Goal: Information Seeking & Learning: Find specific fact

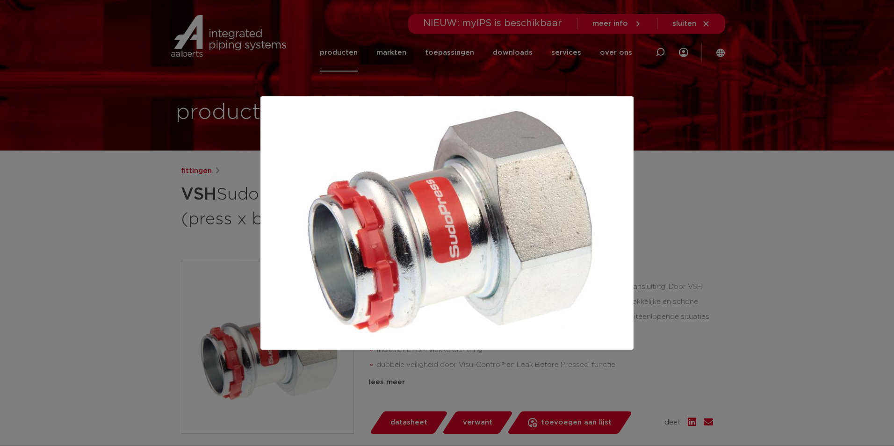
click at [741, 147] on div at bounding box center [447, 223] width 894 height 446
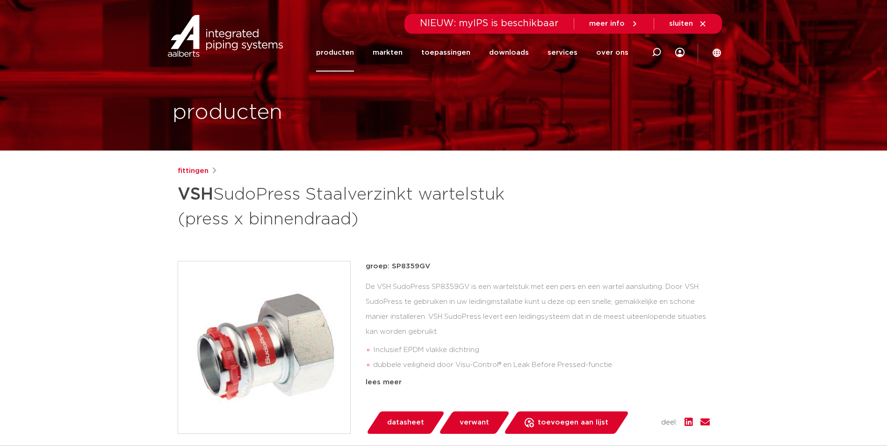
click at [336, 59] on link "producten" at bounding box center [335, 53] width 38 height 38
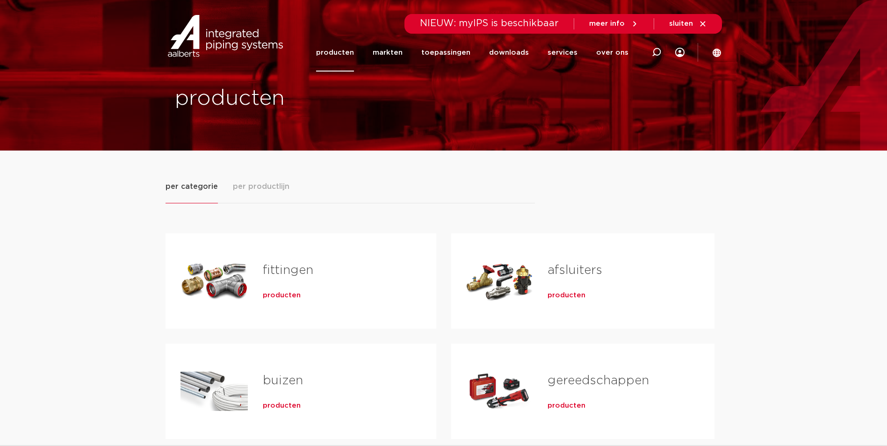
click at [288, 298] on span "producten" at bounding box center [282, 295] width 38 height 9
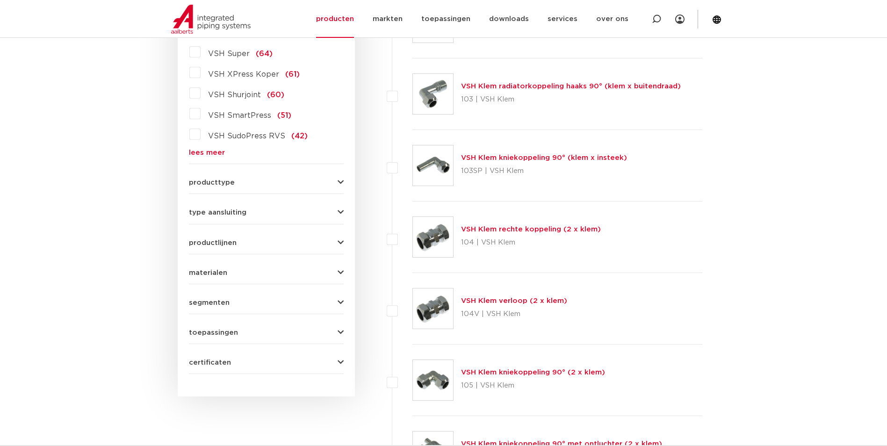
scroll to position [187, 0]
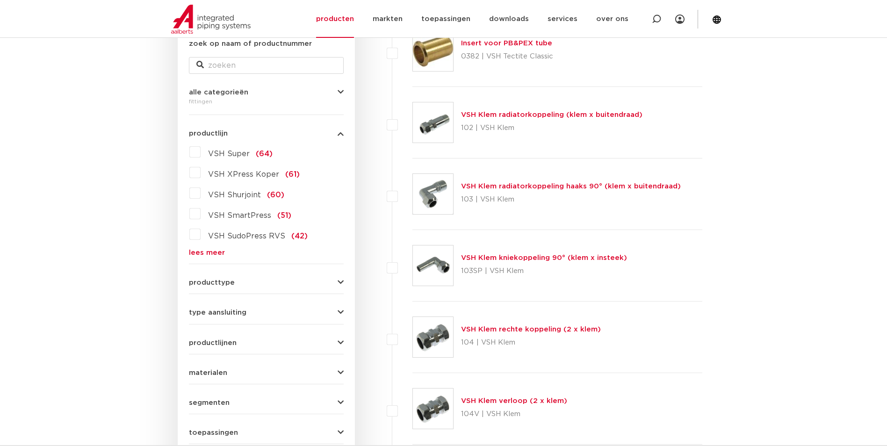
click at [210, 253] on link "lees meer" at bounding box center [266, 252] width 155 height 7
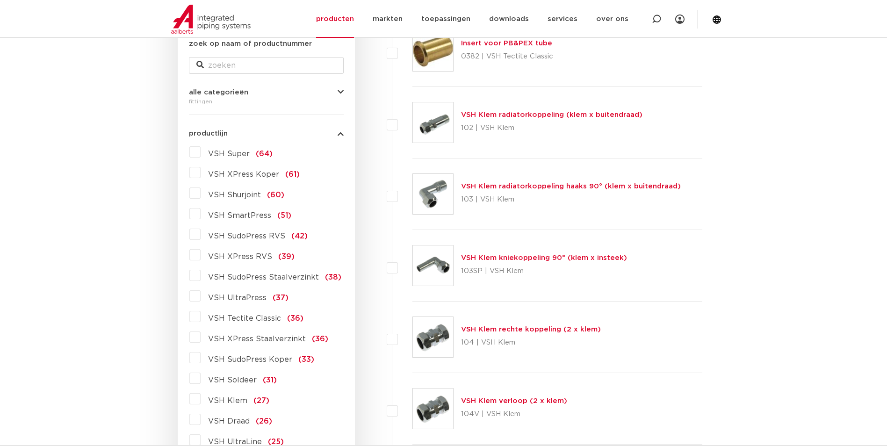
click at [261, 257] on span "VSH XPress RVS" at bounding box center [240, 256] width 64 height 7
click at [0, 0] on input "VSH XPress RVS (39)" at bounding box center [0, 0] width 0 height 0
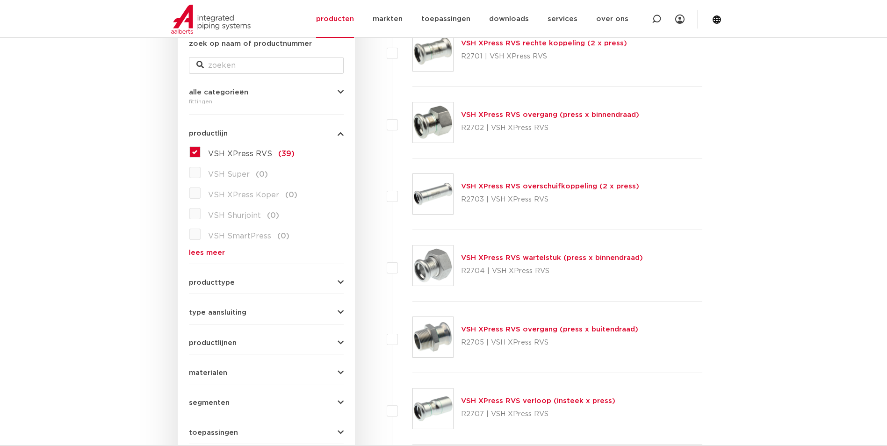
click at [540, 259] on link "VSH XPress RVS wartelstuk (press x binnendraad)" at bounding box center [552, 257] width 182 height 7
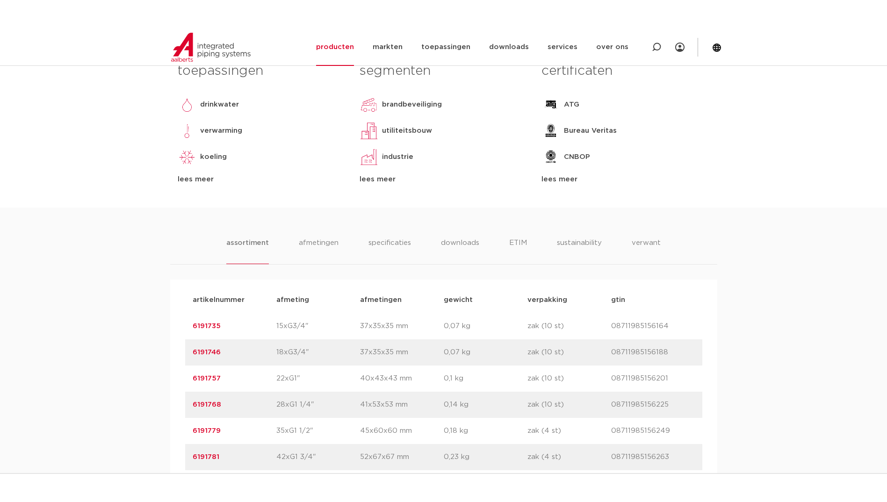
scroll to position [561, 0]
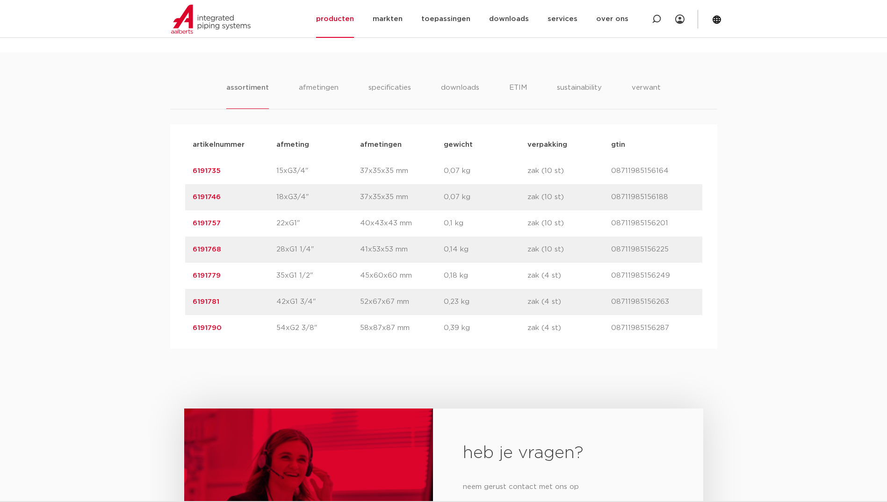
drag, startPoint x: 223, startPoint y: 172, endPoint x: 181, endPoint y: 177, distance: 42.4
click at [181, 177] on div "artikelnummer afmeting afmetingen gewicht verpakking gtin artikelnummer 6191735…" at bounding box center [443, 236] width 547 height 225
copy link "6191735"
click at [39, 258] on div "assortiment afmetingen specificaties downloads ETIM sustainability verwant asso…" at bounding box center [443, 200] width 887 height 297
drag, startPoint x: 224, startPoint y: 224, endPoint x: 168, endPoint y: 220, distance: 56.3
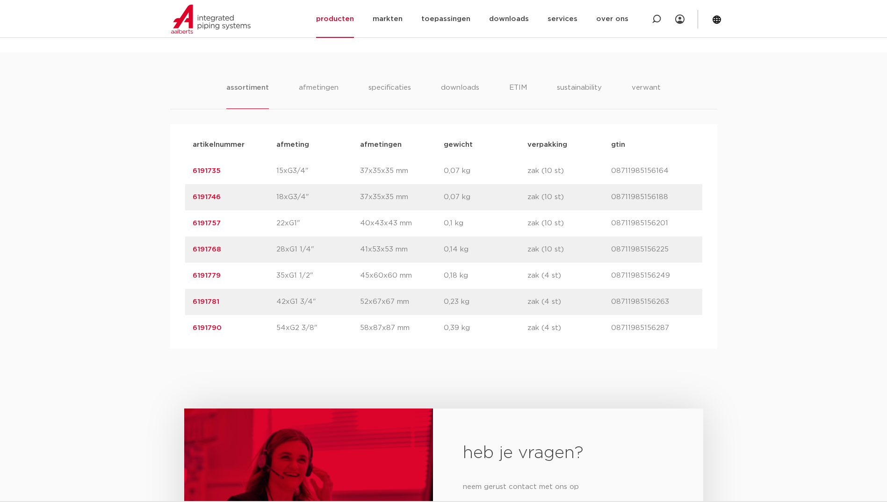
click at [168, 220] on div "assortiment afmetingen specificaties downloads ETIM sustainability verwant asso…" at bounding box center [443, 200] width 887 height 297
copy link "6191757"
drag, startPoint x: 222, startPoint y: 250, endPoint x: 193, endPoint y: 254, distance: 29.2
click at [193, 254] on p "6191768" at bounding box center [235, 249] width 84 height 11
copy link "6191768"
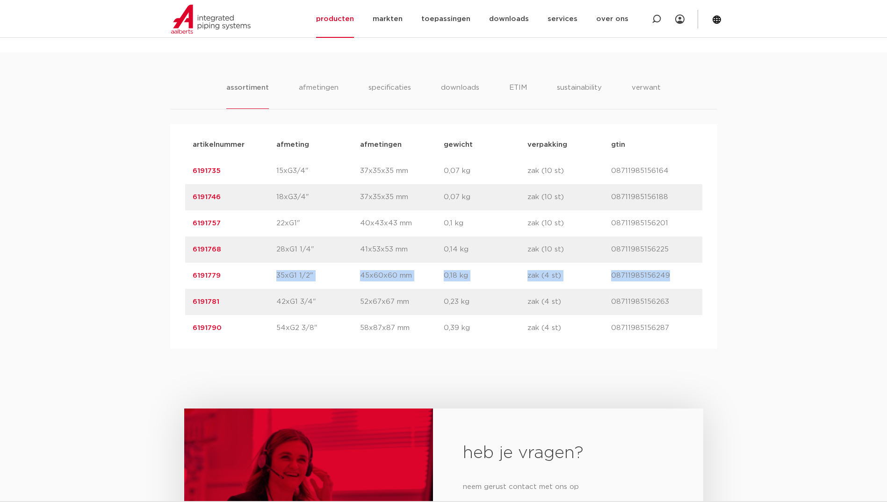
drag, startPoint x: 228, startPoint y: 279, endPoint x: 128, endPoint y: 296, distance: 101.9
click at [128, 296] on div "assortiment afmetingen specificaties downloads ETIM sustainability verwant asso…" at bounding box center [443, 200] width 887 height 297
click at [226, 281] on p "6191779" at bounding box center [235, 275] width 84 height 11
drag, startPoint x: 223, startPoint y: 274, endPoint x: 157, endPoint y: 287, distance: 67.8
click at [157, 287] on div "assortiment afmetingen specificaties downloads ETIM sustainability verwant asso…" at bounding box center [443, 200] width 887 height 297
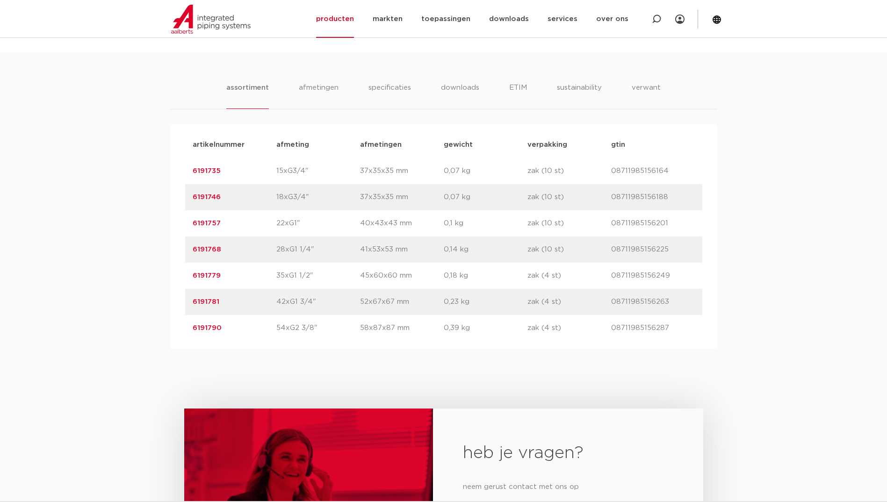
copy link "6191779"
drag, startPoint x: 222, startPoint y: 306, endPoint x: 189, endPoint y: 296, distance: 33.9
click at [189, 296] on div "artikelnummer 6191781 afmeting 42xG1 3/4" afmetingen 52x67x67 mm gewicht 0,23 k…" at bounding box center [443, 302] width 517 height 26
copy link "6191781"
drag, startPoint x: 224, startPoint y: 333, endPoint x: 187, endPoint y: 331, distance: 37.0
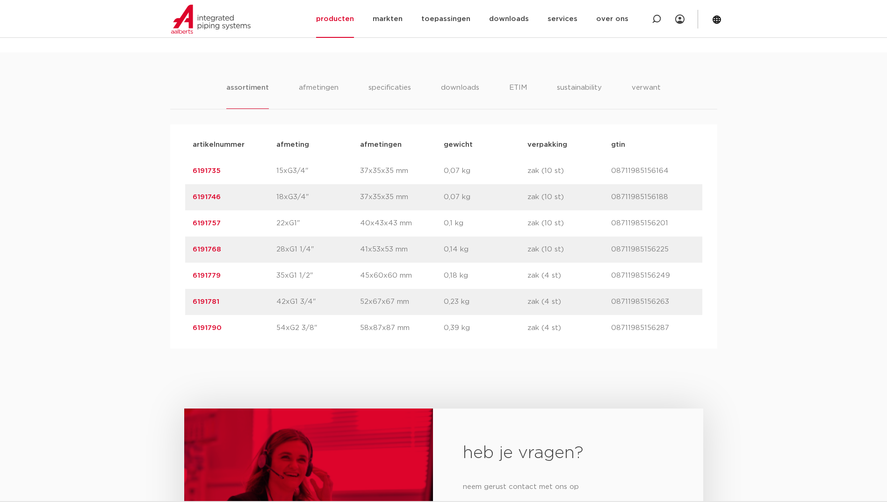
click at [187, 331] on div "artikelnummer 6191790 afmeting 54xG2 3/8" afmetingen 58x87x87 mm gewicht 0,39 k…" at bounding box center [443, 328] width 517 height 26
copy link "6191790"
click at [80, 236] on div "assortiment afmetingen specificaties downloads ETIM sustainability verwant asso…" at bounding box center [443, 200] width 887 height 297
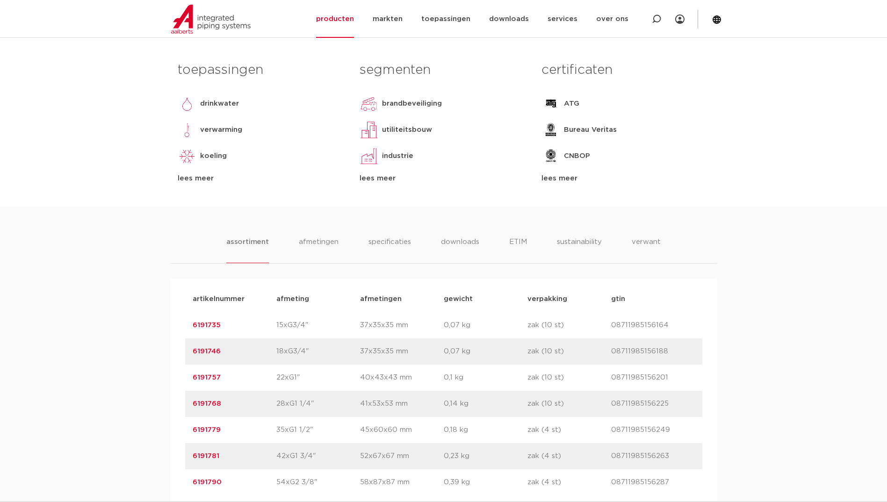
scroll to position [281, 0]
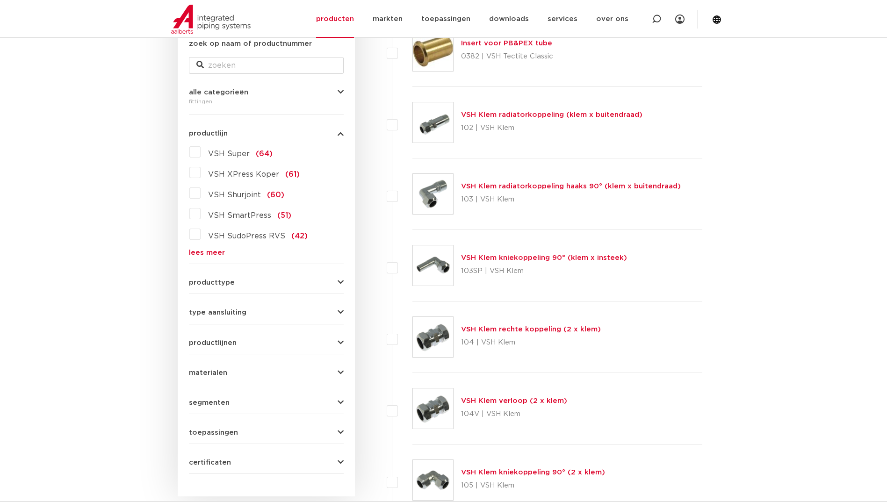
click at [247, 176] on span "VSH XPress Koper" at bounding box center [243, 174] width 71 height 7
click at [0, 0] on input "VSH XPress Koper (61)" at bounding box center [0, 0] width 0 height 0
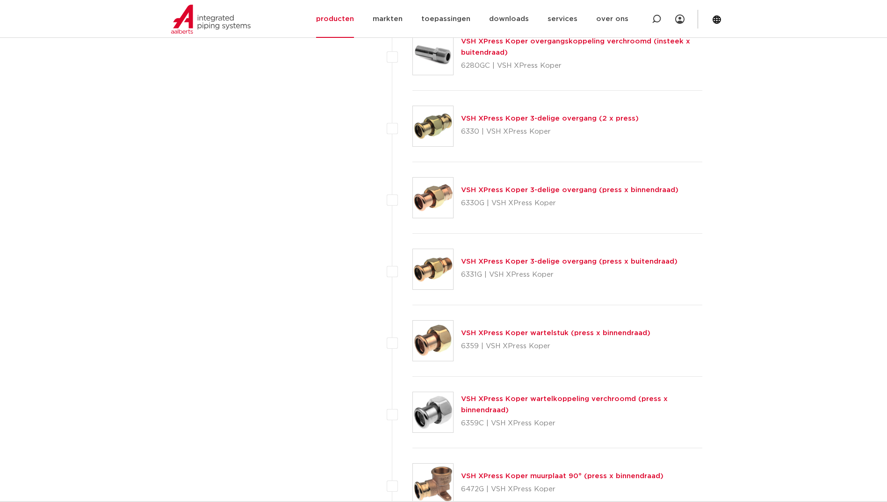
scroll to position [1123, 0]
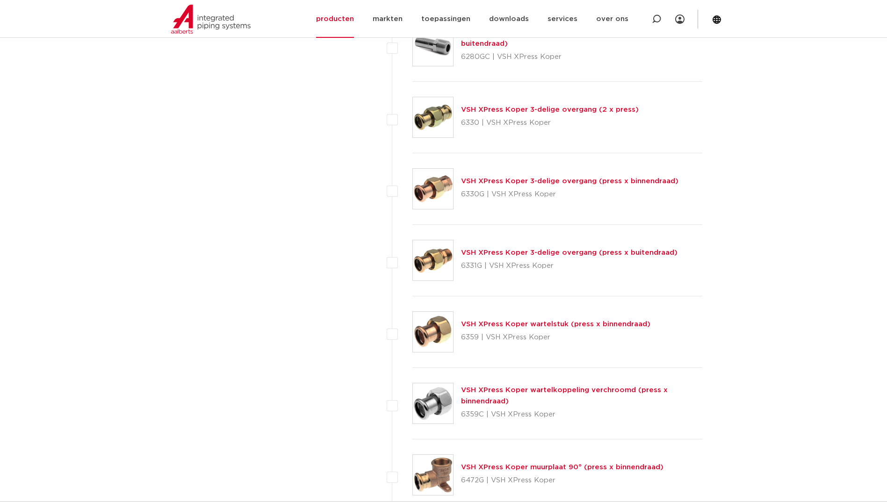
click at [498, 325] on link "VSH XPress Koper wartelstuk (press x binnendraad)" at bounding box center [555, 324] width 189 height 7
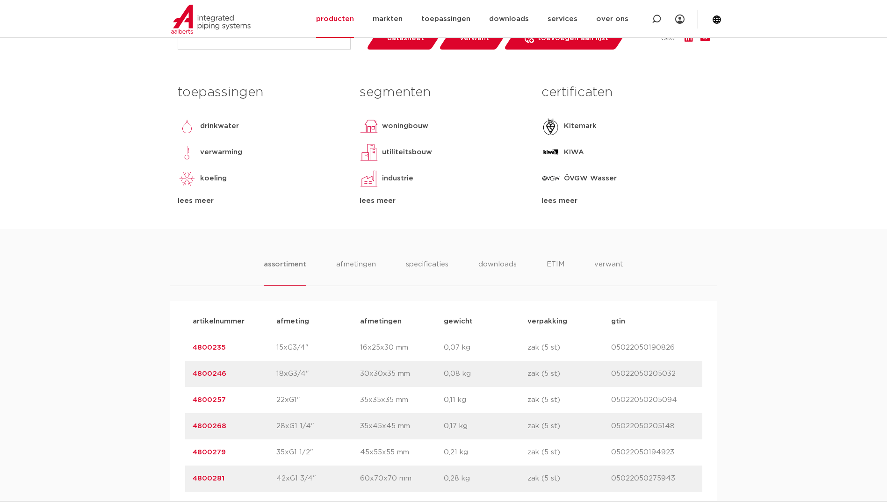
scroll to position [421, 0]
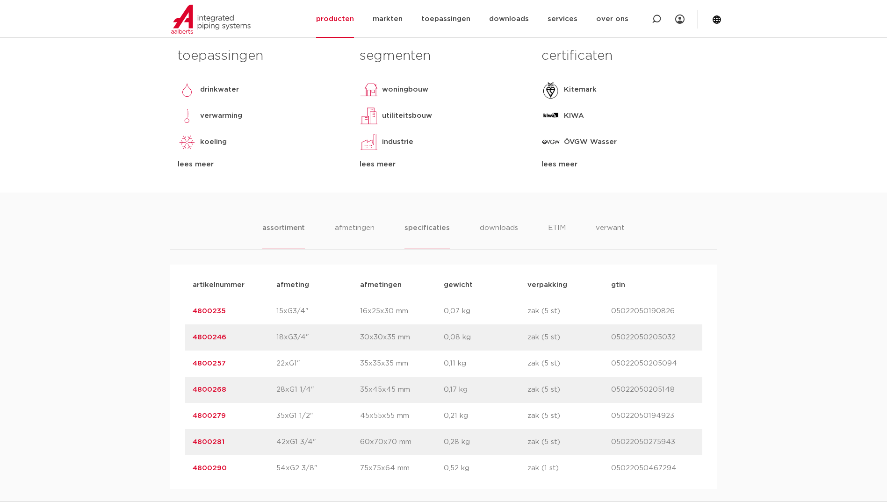
click at [445, 226] on li "specificaties" at bounding box center [427, 236] width 45 height 27
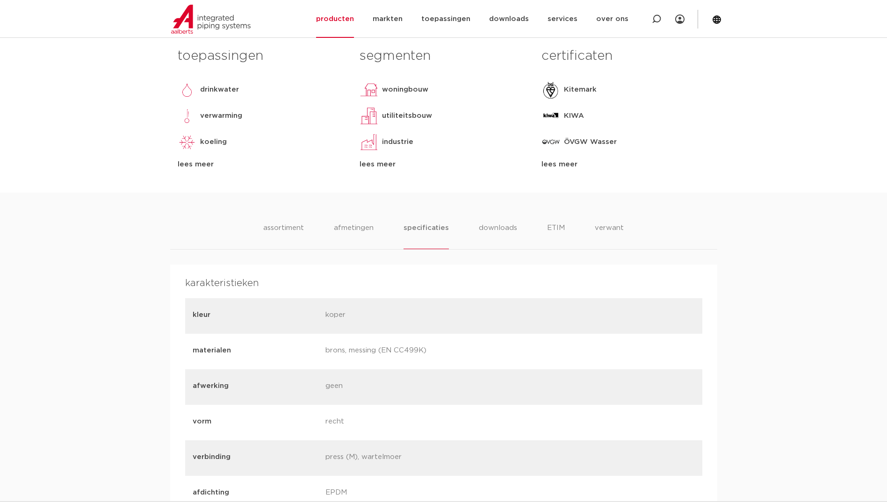
scroll to position [94, 0]
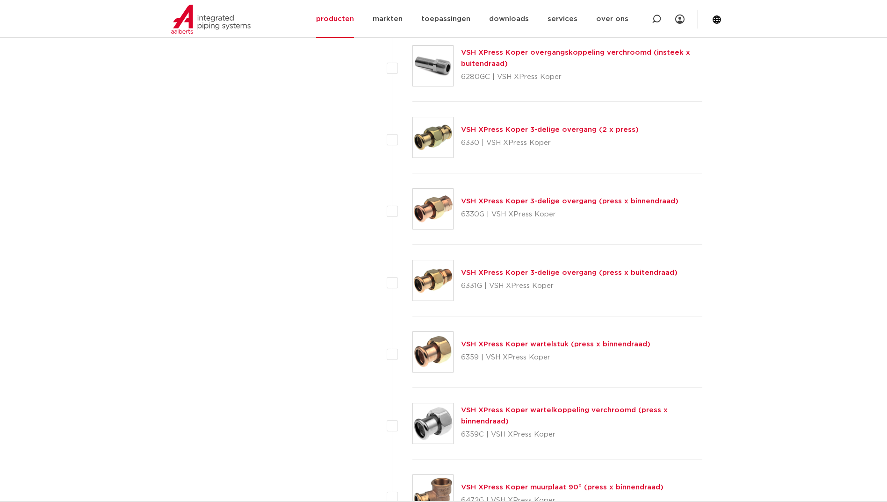
scroll to position [1123, 0]
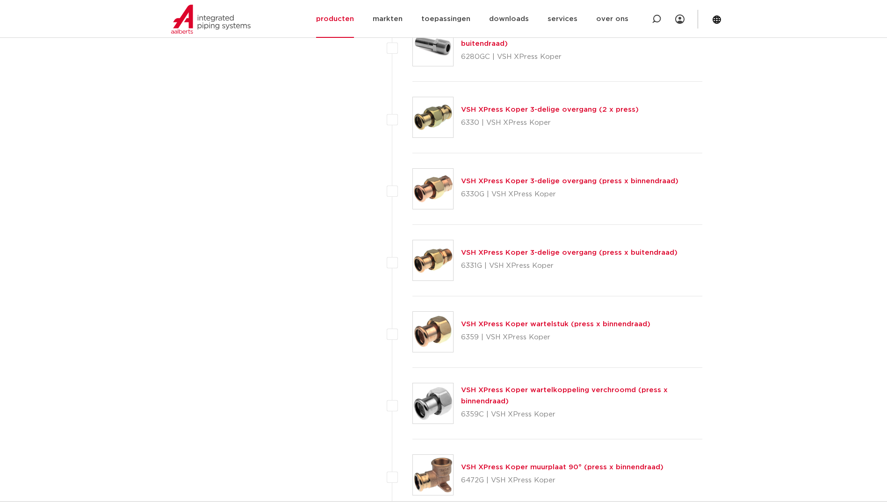
click at [530, 113] on link "VSH XPress Koper 3-delige overgang (2 x press)" at bounding box center [550, 109] width 178 height 7
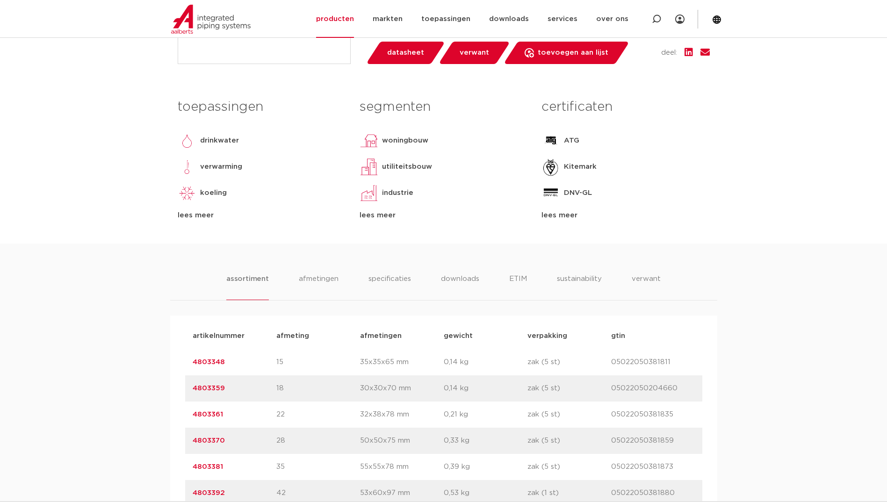
scroll to position [421, 0]
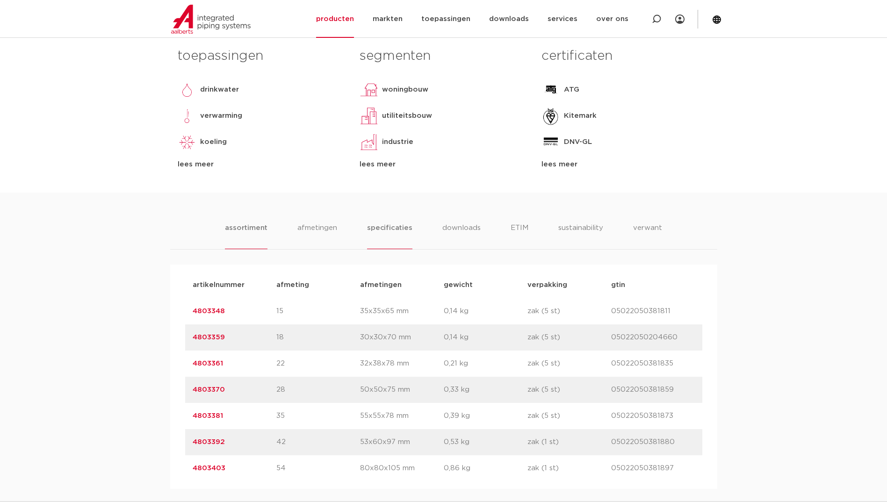
click at [403, 227] on li "specificaties" at bounding box center [389, 236] width 45 height 27
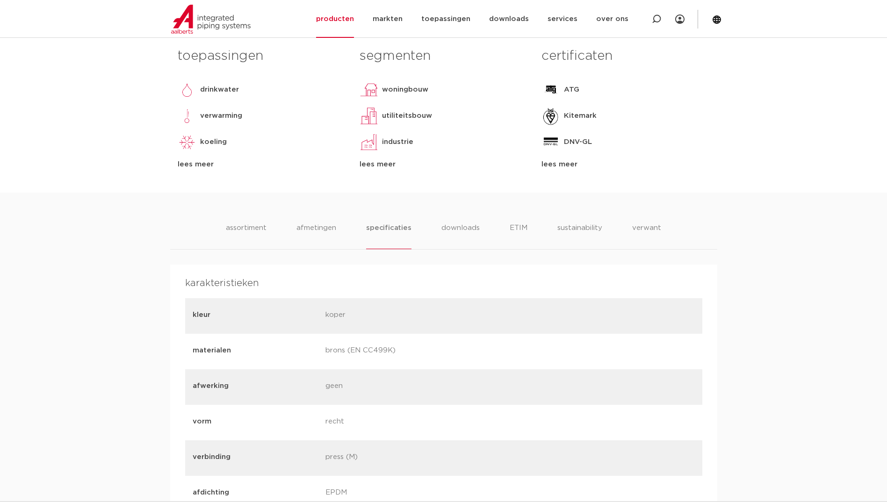
scroll to position [94, 0]
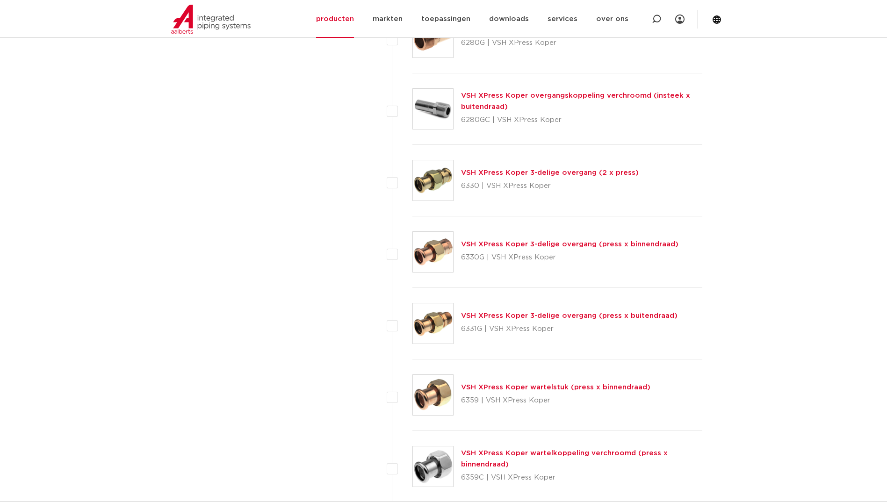
scroll to position [1123, 0]
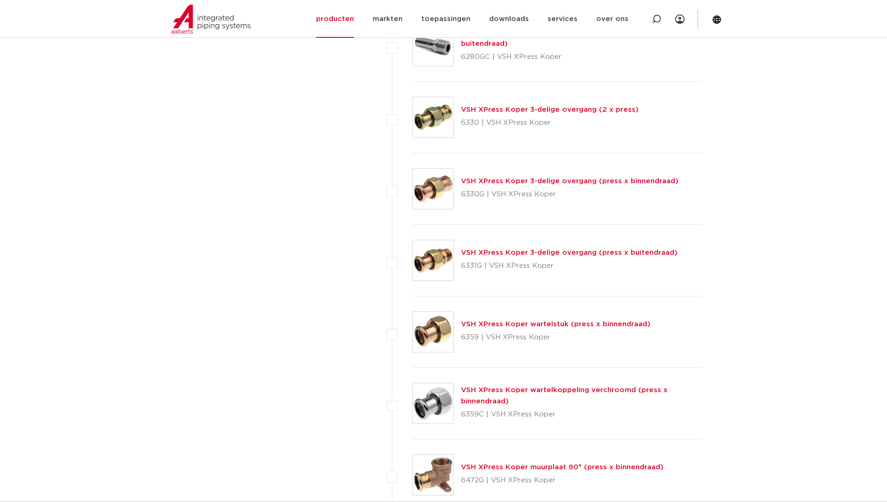
click at [484, 252] on link "VSH XPress Koper 3-delige overgang (press x buitendraad)" at bounding box center [569, 252] width 217 height 7
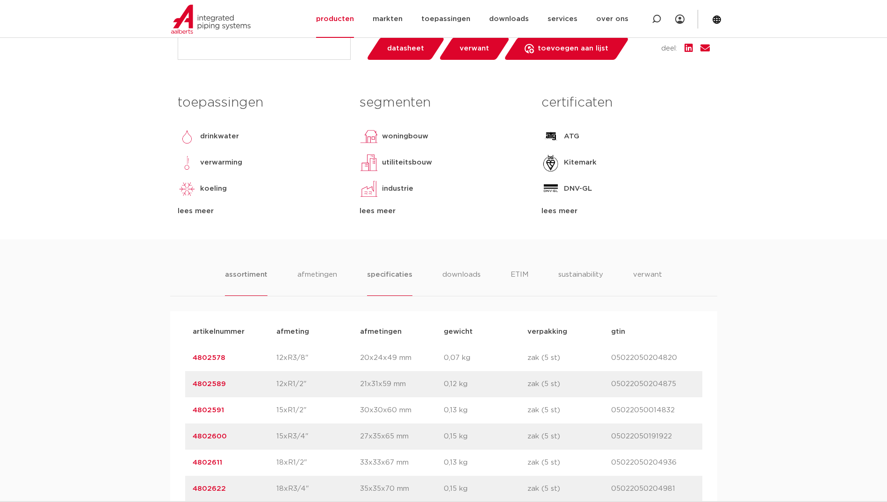
click at [388, 278] on li "specificaties" at bounding box center [389, 282] width 45 height 27
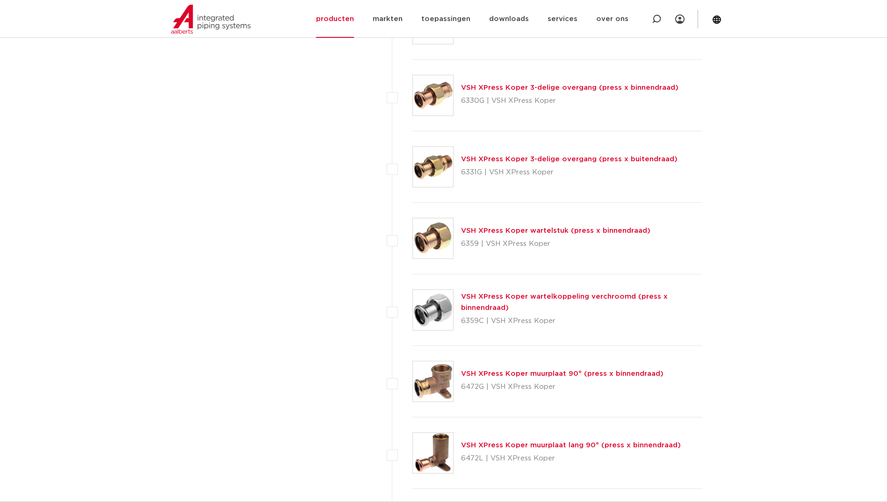
scroll to position [1076, 0]
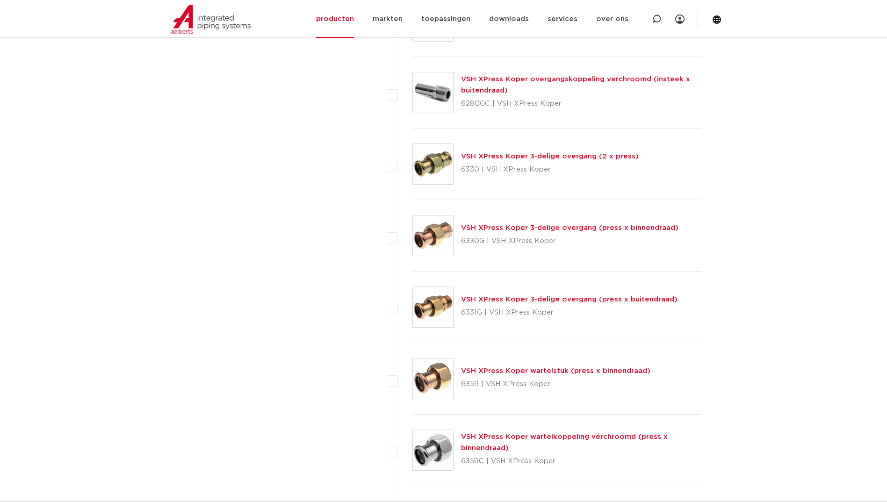
click at [500, 371] on link "VSH XPress Koper wartelstuk (press x binnendraad)" at bounding box center [555, 371] width 189 height 7
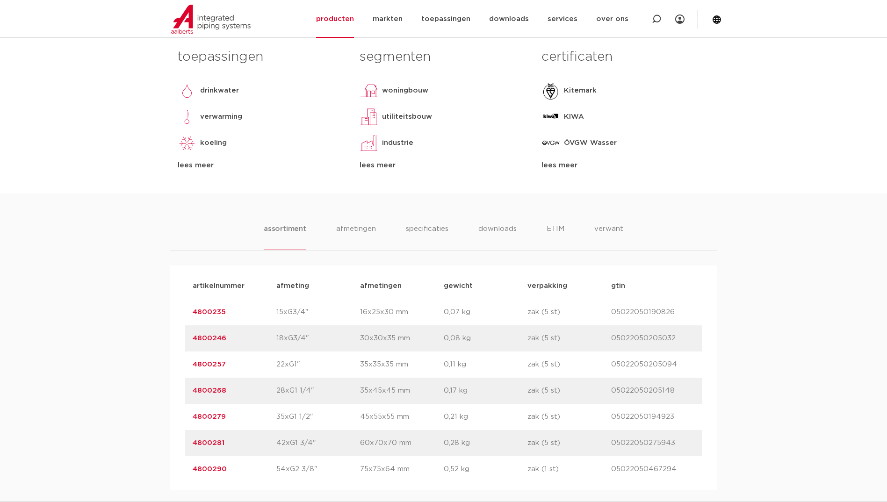
scroll to position [468, 0]
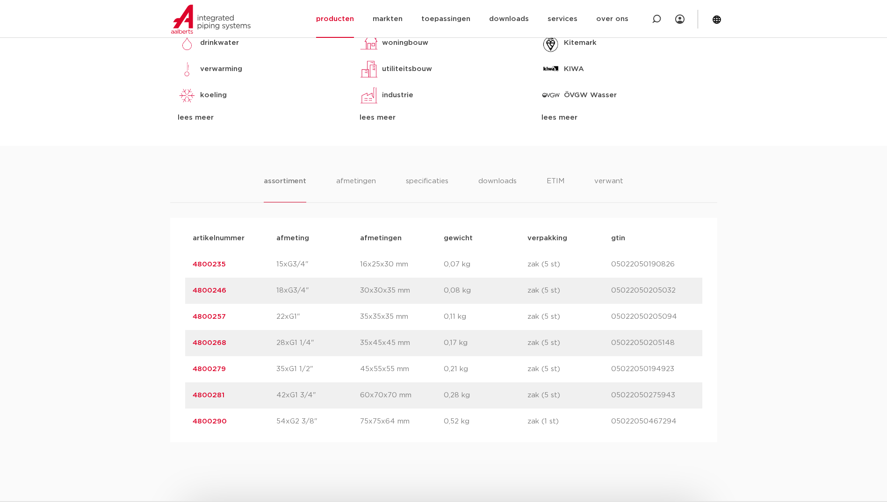
click at [422, 162] on div "assortiment afmetingen specificaties downloads ETIM verwant assortiment afmetin…" at bounding box center [443, 294] width 887 height 297
click at [422, 173] on div "assortiment afmetingen specificaties downloads ETIM verwant assortiment afmetin…" at bounding box center [443, 294] width 887 height 297
click at [417, 181] on li "specificaties" at bounding box center [427, 189] width 45 height 27
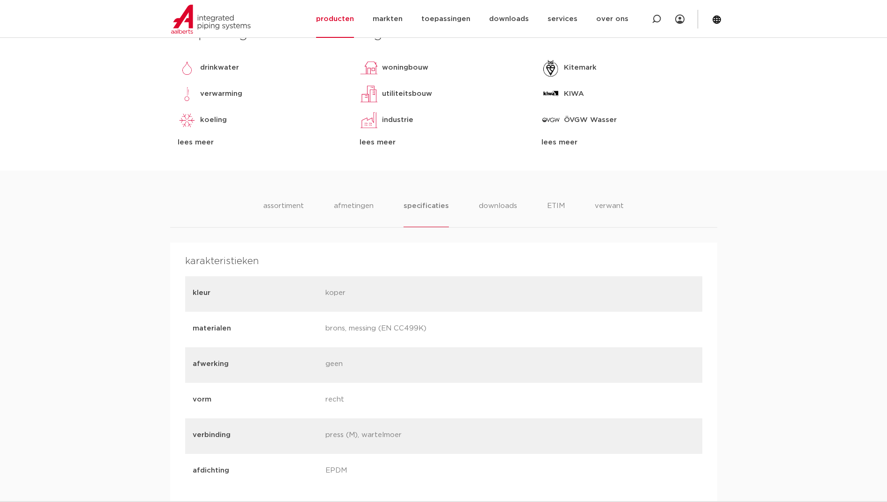
scroll to position [421, 0]
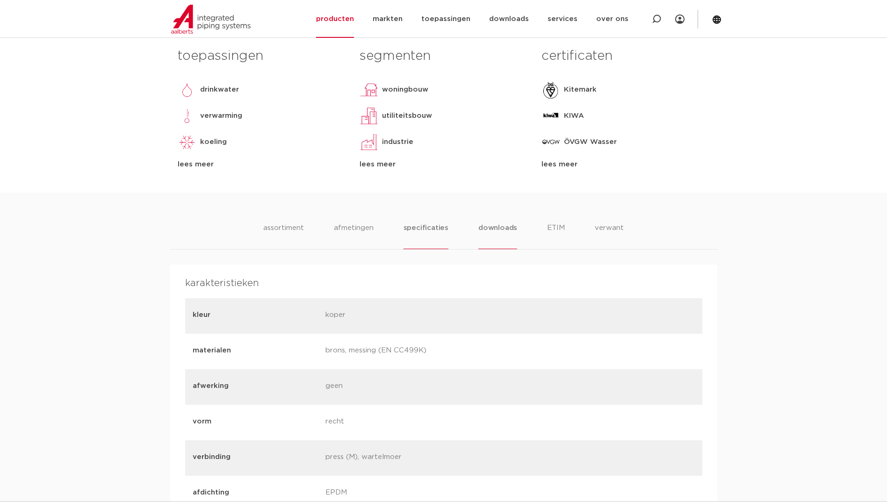
click at [482, 232] on li "downloads" at bounding box center [498, 236] width 39 height 27
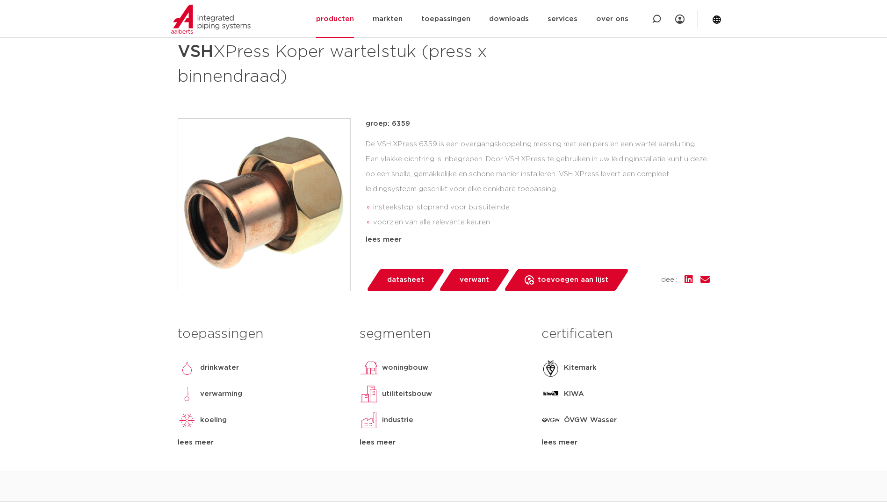
scroll to position [140, 0]
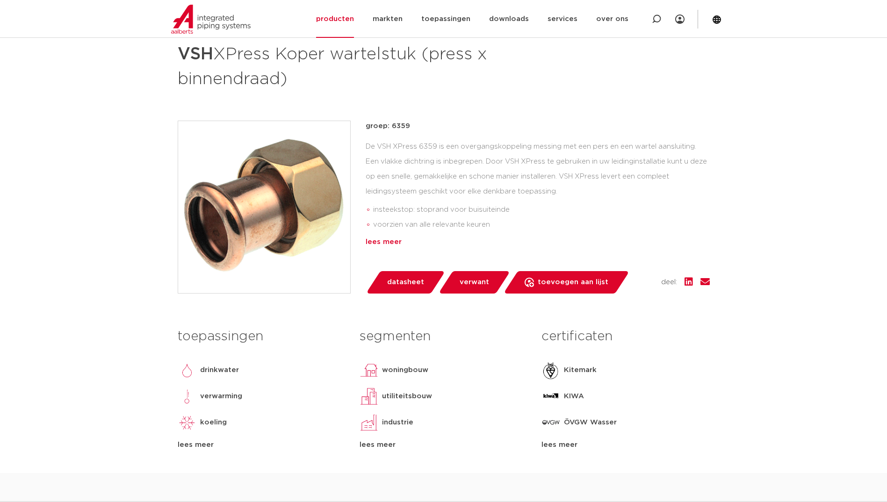
click at [400, 242] on div "lees meer" at bounding box center [538, 242] width 344 height 11
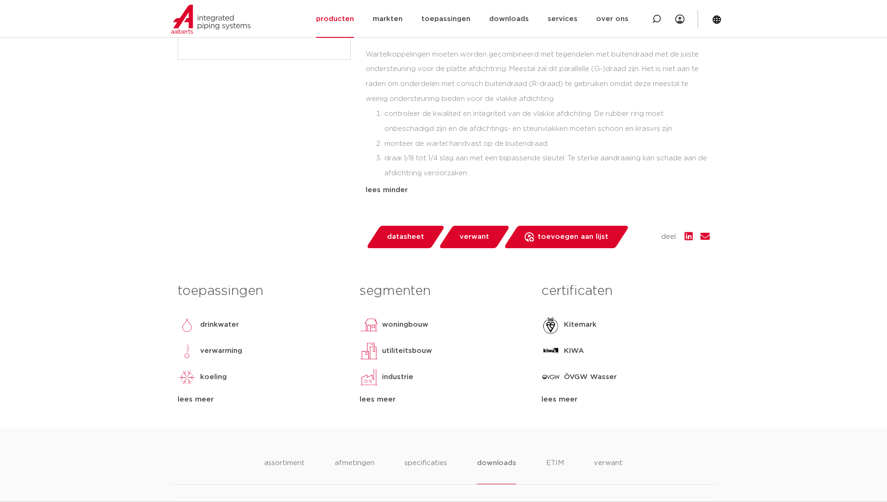
scroll to position [515, 0]
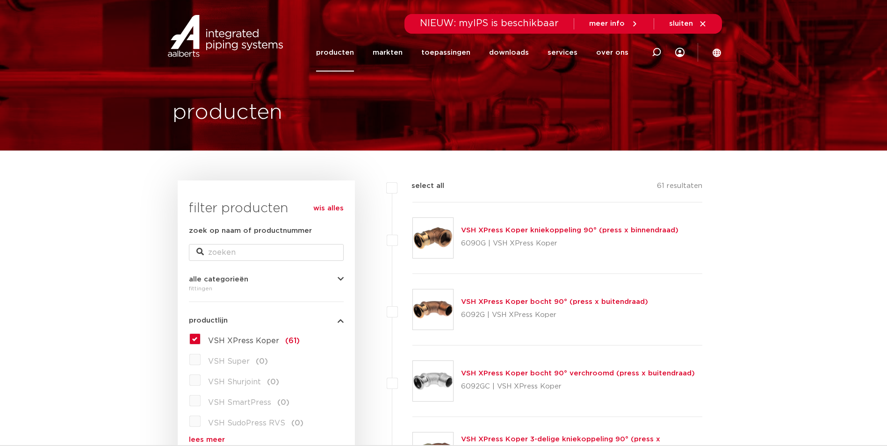
click at [351, 58] on link "producten" at bounding box center [335, 53] width 38 height 38
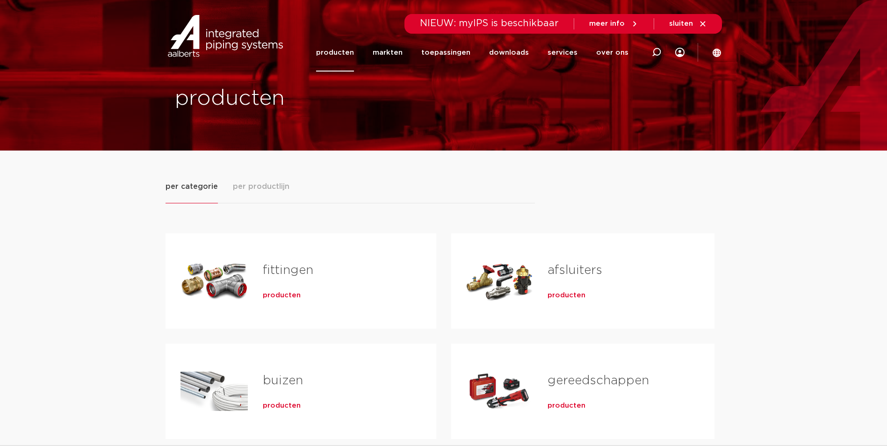
click at [267, 299] on span "producten" at bounding box center [282, 295] width 38 height 9
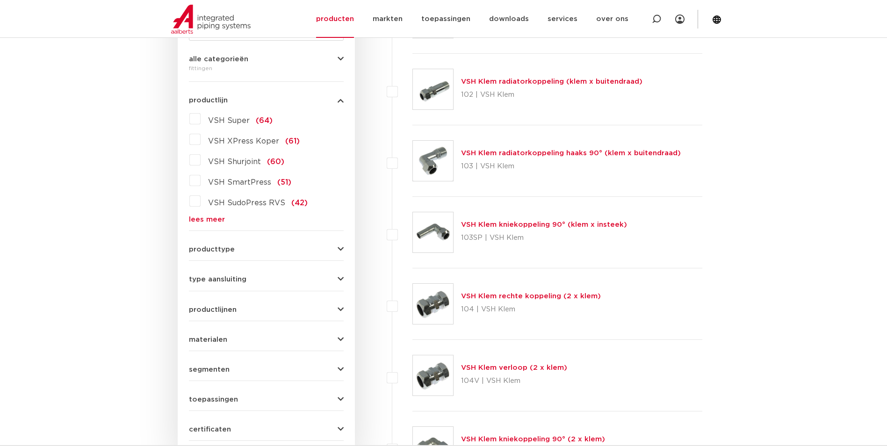
scroll to position [234, 0]
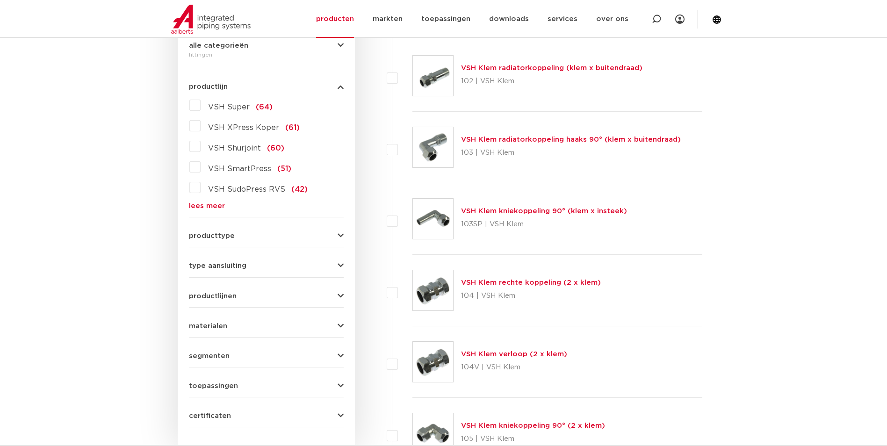
click at [209, 207] on link "lees meer" at bounding box center [266, 206] width 155 height 7
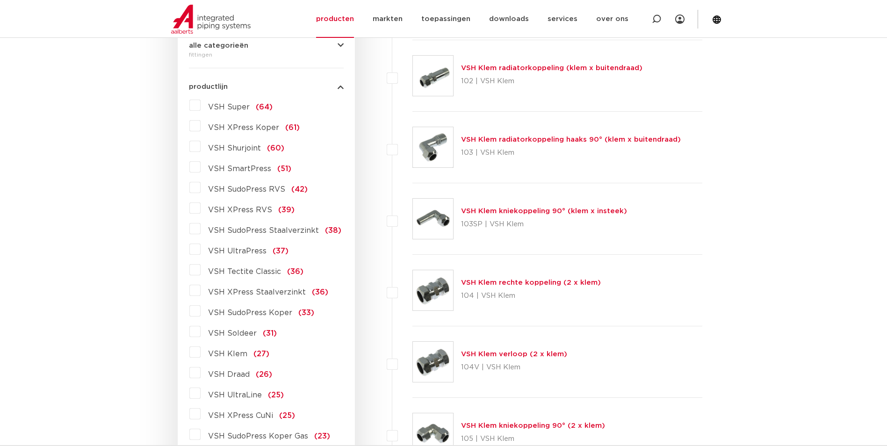
click at [233, 269] on span "VSH Tectite Classic" at bounding box center [244, 271] width 73 height 7
click at [0, 0] on input "VSH Tectite Classic (36)" at bounding box center [0, 0] width 0 height 0
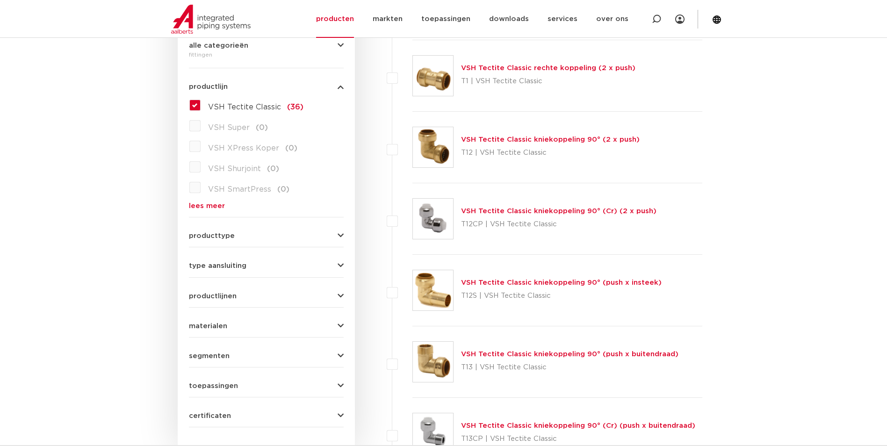
click at [513, 67] on link "VSH Tectite Classic rechte koppeling (2 x push)" at bounding box center [548, 68] width 174 height 7
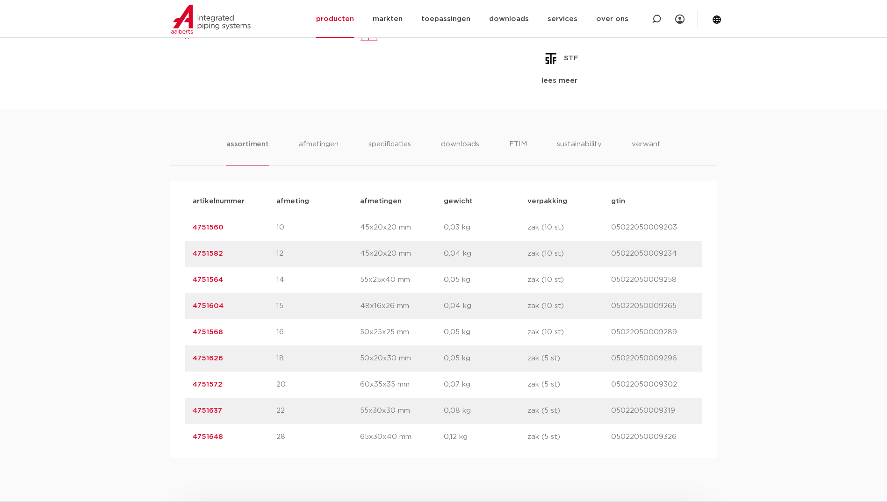
scroll to position [515, 0]
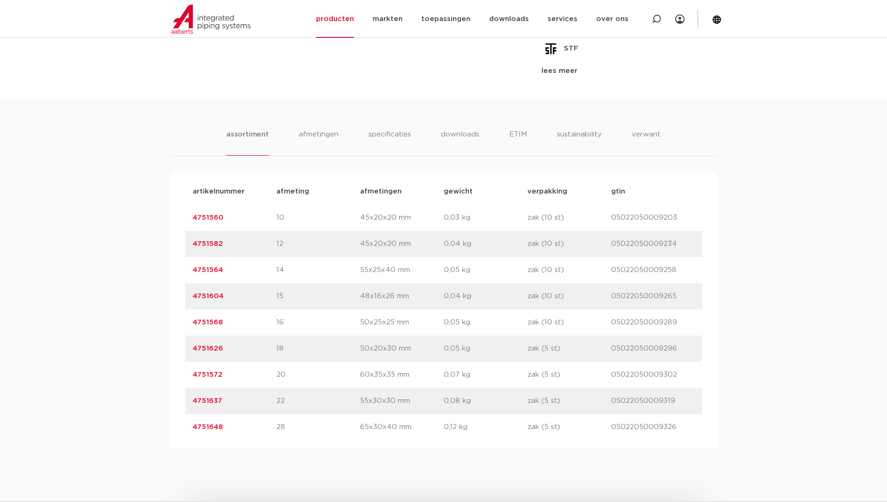
drag, startPoint x: 285, startPoint y: 402, endPoint x: 260, endPoint y: 412, distance: 27.3
click at [260, 412] on div "artikelnummer 4751637 afmeting 22 afmetingen 55x30x30 mm gewicht 0,08 kg verpak…" at bounding box center [443, 401] width 517 height 26
copy div "afmeting 22"
drag, startPoint x: 188, startPoint y: 400, endPoint x: 230, endPoint y: 401, distance: 41.7
click at [230, 401] on div "artikelnummer 4751637 afmeting 22 afmetingen 55x30x30 mm gewicht 0,08 kg verpak…" at bounding box center [443, 401] width 517 height 26
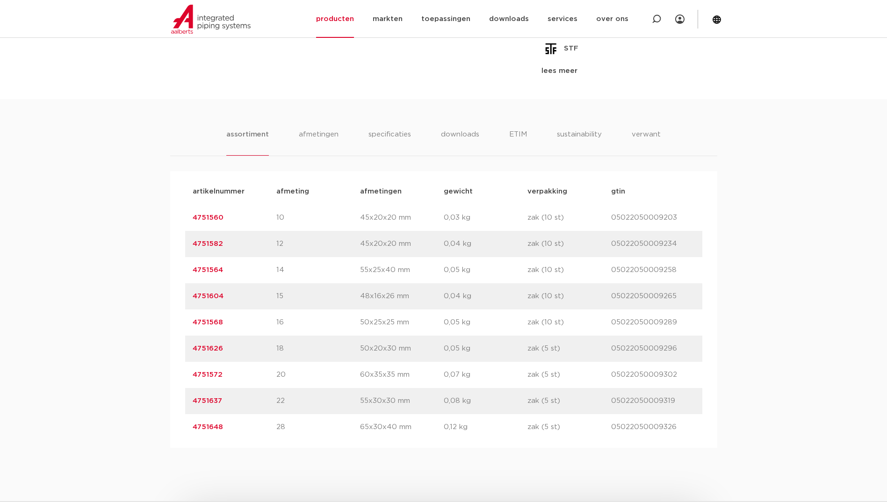
copy link "4751637"
drag, startPoint x: 526, startPoint y: 402, endPoint x: 566, endPoint y: 402, distance: 40.2
click at [566, 402] on div "artikelnummer 4751637 afmeting 22 afmetingen 55x30x30 mm gewicht 0,08 kg verpak…" at bounding box center [443, 401] width 517 height 26
copy div "verpakking zak (5 st)"
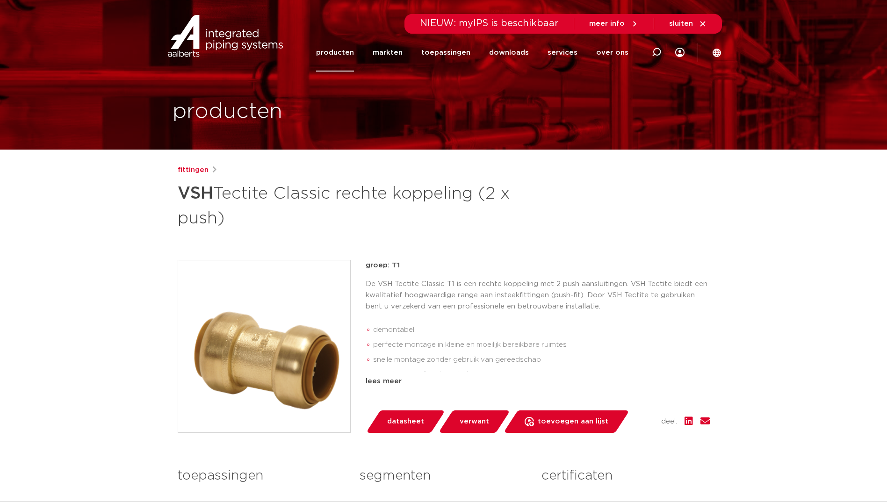
scroll to position [0, 0]
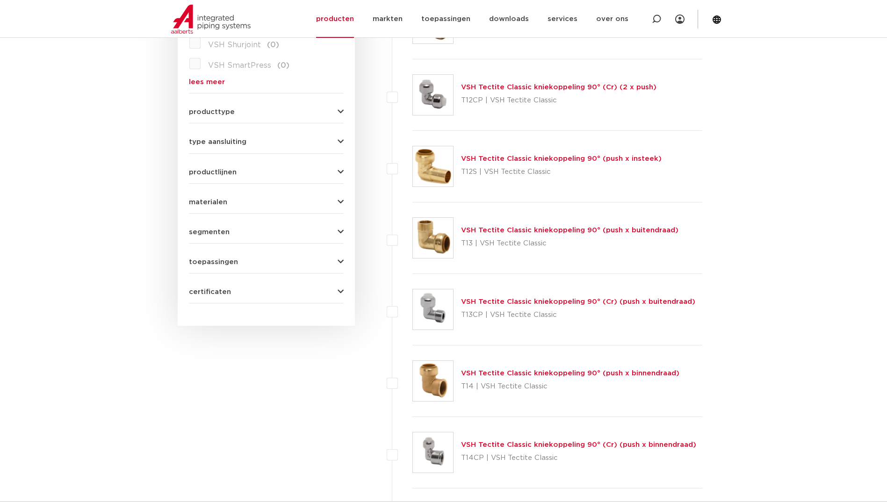
scroll to position [187, 0]
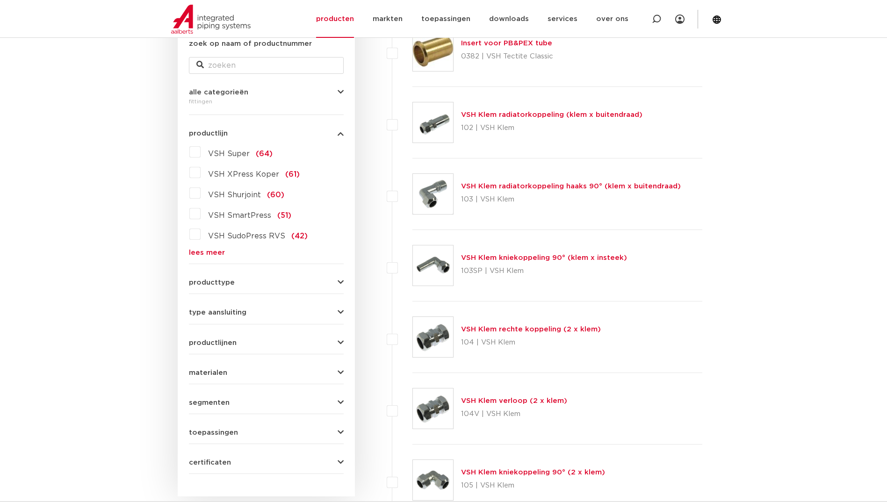
click at [210, 249] on link "lees meer" at bounding box center [266, 252] width 155 height 7
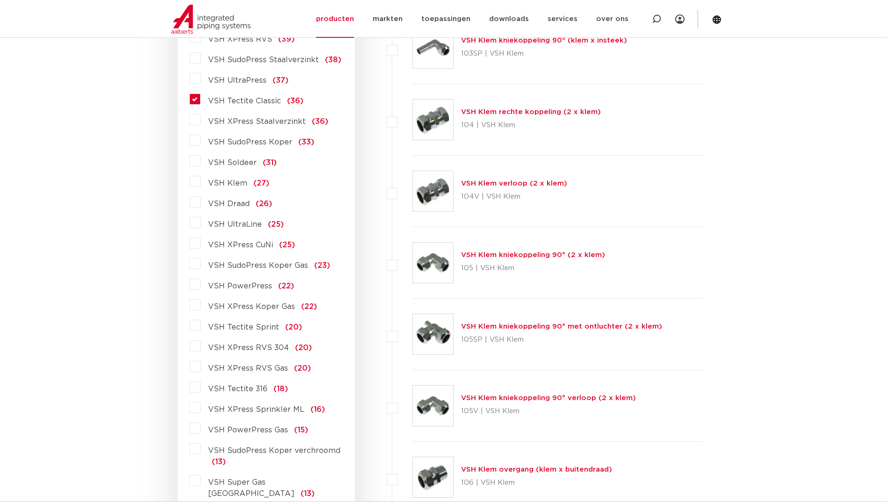
scroll to position [421, 0]
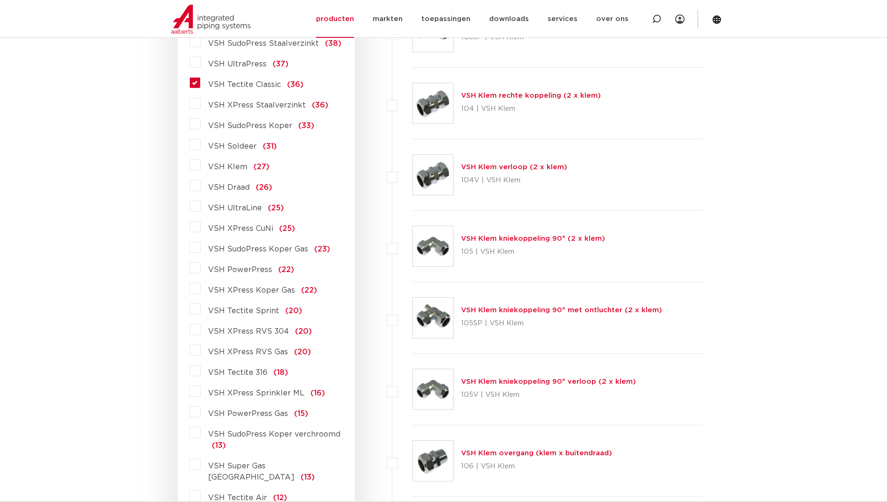
click at [218, 307] on span "VSH Tectite Sprint" at bounding box center [243, 310] width 71 height 7
click at [0, 0] on input "VSH Tectite Sprint (20)" at bounding box center [0, 0] width 0 height 0
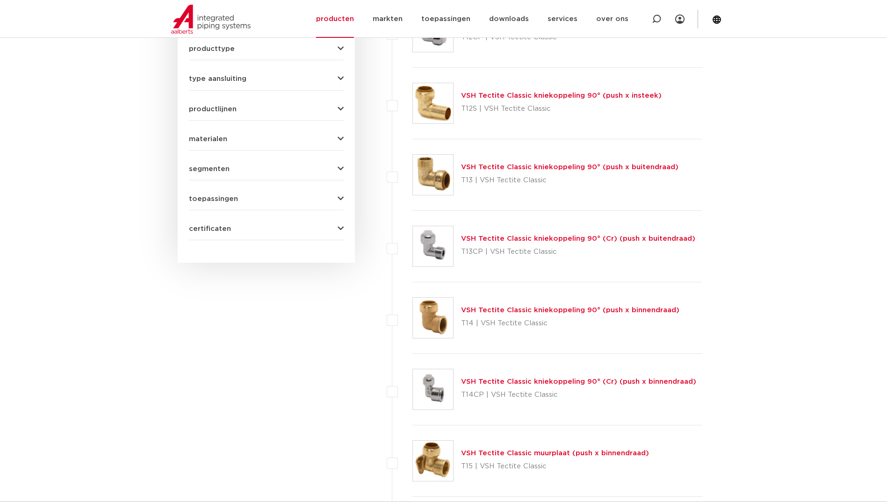
scroll to position [140, 0]
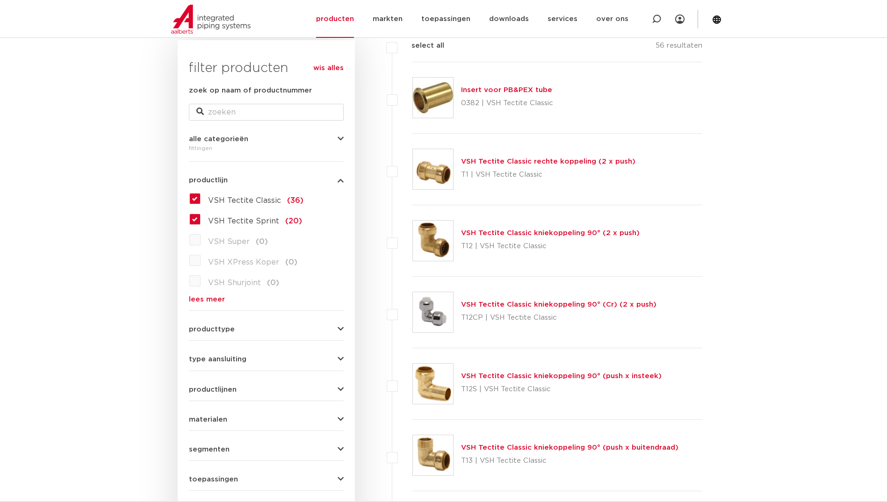
click at [213, 203] on span "VSH Tectite Classic" at bounding box center [244, 200] width 73 height 7
click at [0, 0] on input "VSH Tectite Classic (36)" at bounding box center [0, 0] width 0 height 0
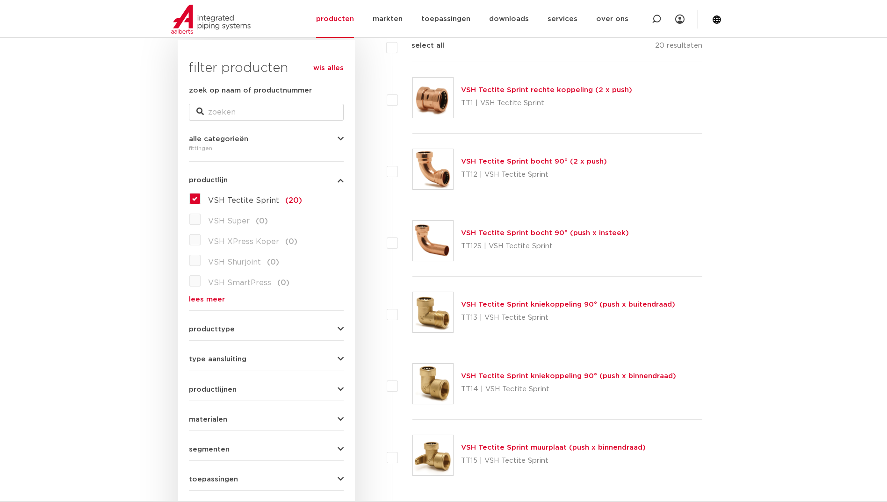
click at [550, 92] on link "VSH Tectite Sprint rechte koppeling (2 x push)" at bounding box center [546, 90] width 171 height 7
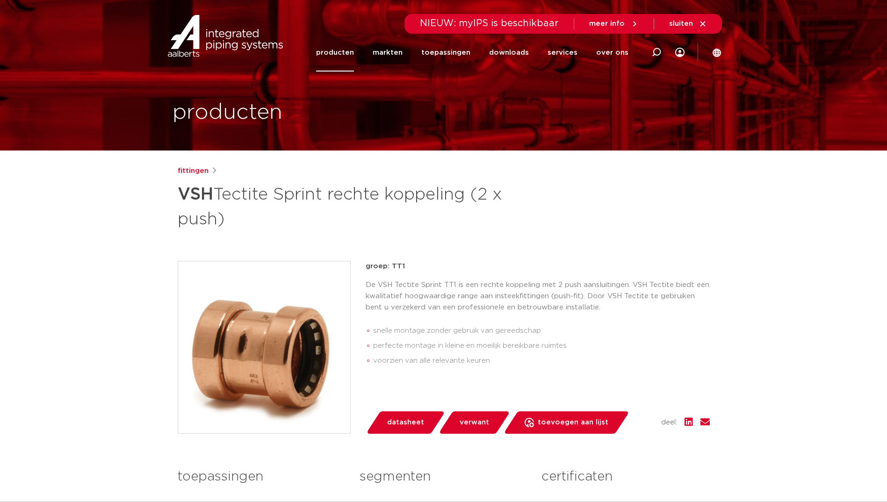
drag, startPoint x: 402, startPoint y: 265, endPoint x: 391, endPoint y: 269, distance: 12.0
click at [391, 269] on p "groep: TT1" at bounding box center [538, 266] width 344 height 11
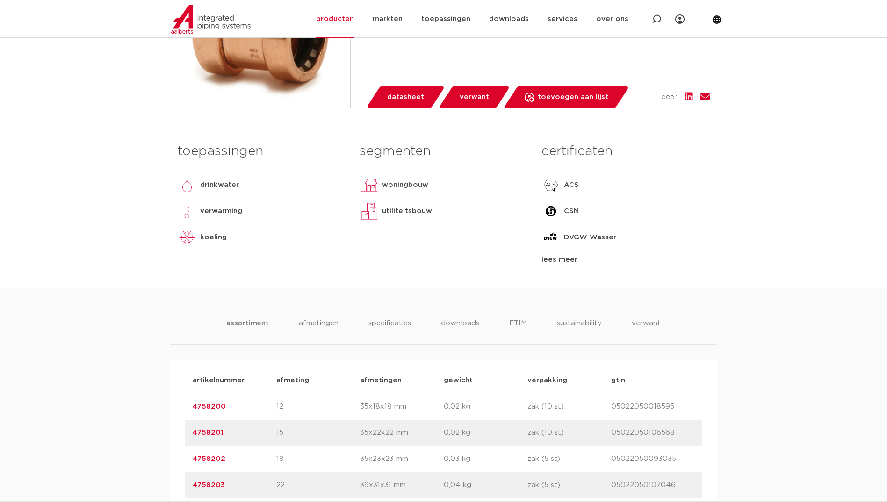
scroll to position [515, 0]
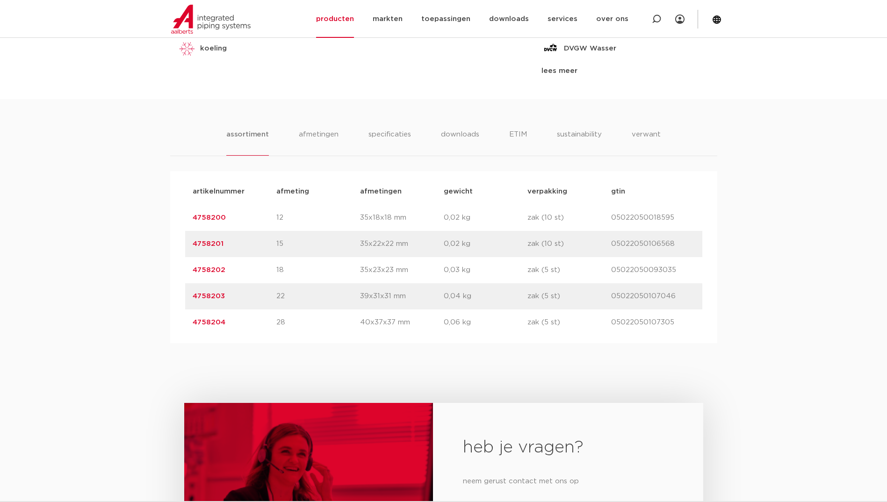
drag, startPoint x: 242, startPoint y: 297, endPoint x: 189, endPoint y: 300, distance: 53.0
click at [189, 300] on div "artikelnummer 4758203 afmeting 22 afmetingen 39x31x31 mm gewicht 0,04 kg verpak…" at bounding box center [443, 296] width 517 height 26
copy link "4758203"
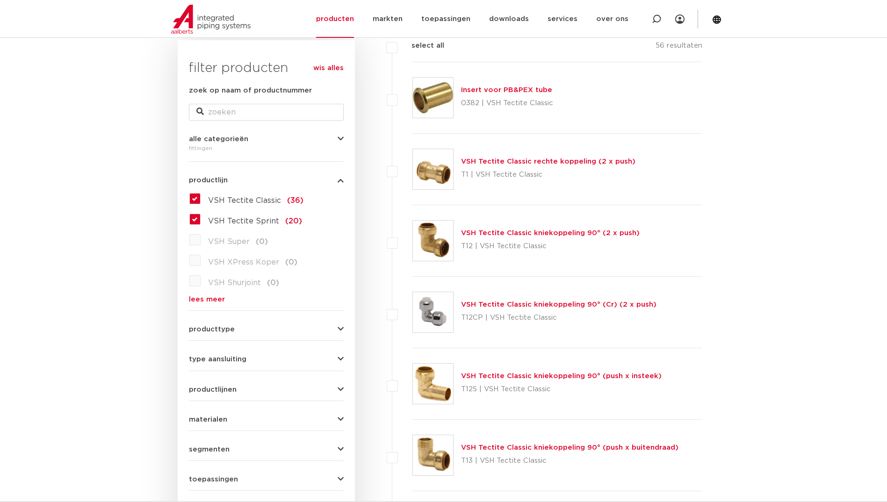
click at [212, 308] on form "zoek op naam of productnummer alle categorieën fittingen fittingen afsluiters b…" at bounding box center [266, 303] width 155 height 436
click at [216, 300] on link "lees meer" at bounding box center [266, 299] width 155 height 7
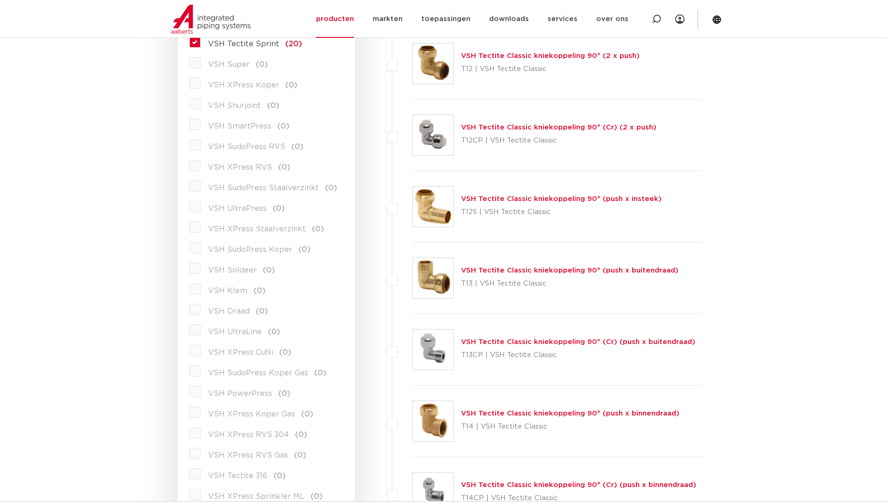
scroll to position [187, 0]
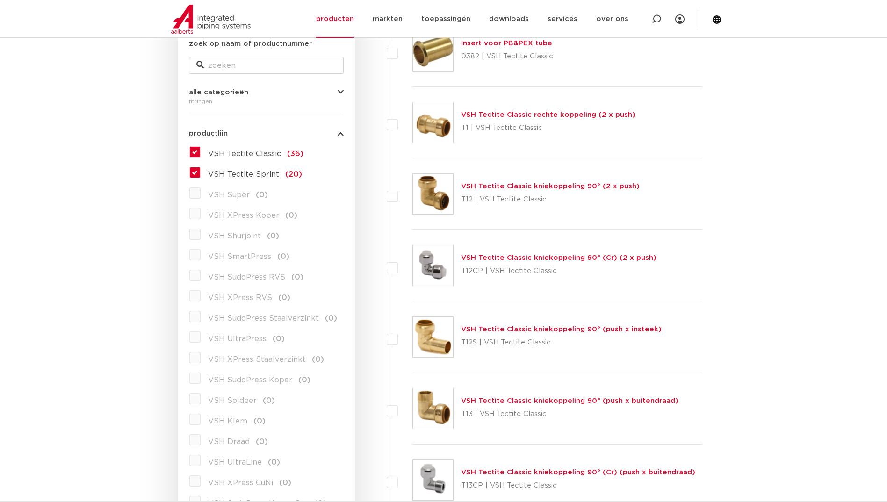
click at [201, 153] on label "VSH Tectite Classic (36)" at bounding box center [252, 152] width 103 height 15
click at [0, 0] on input "VSH Tectite Classic (36)" at bounding box center [0, 0] width 0 height 0
click at [201, 168] on label "VSH Tectite Sprint (20)" at bounding box center [252, 172] width 102 height 15
click at [0, 0] on input "VSH Tectite Sprint (20)" at bounding box center [0, 0] width 0 height 0
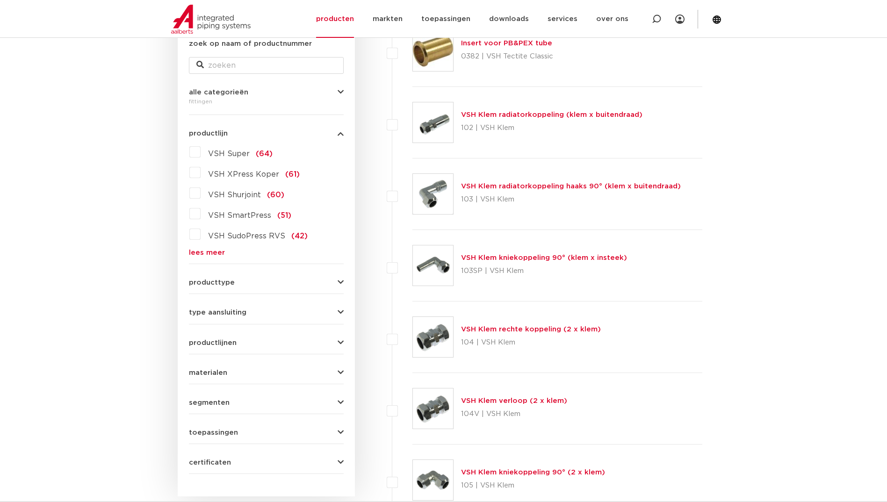
click at [199, 251] on link "lees meer" at bounding box center [266, 252] width 155 height 7
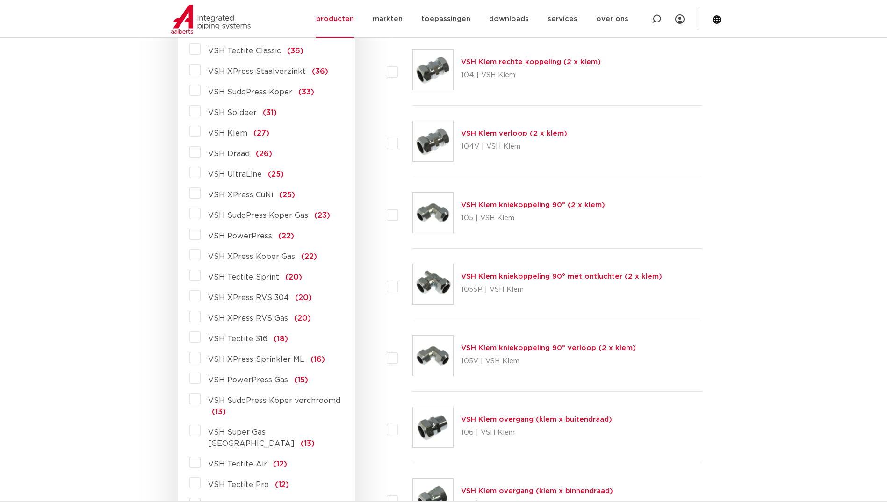
scroll to position [468, 0]
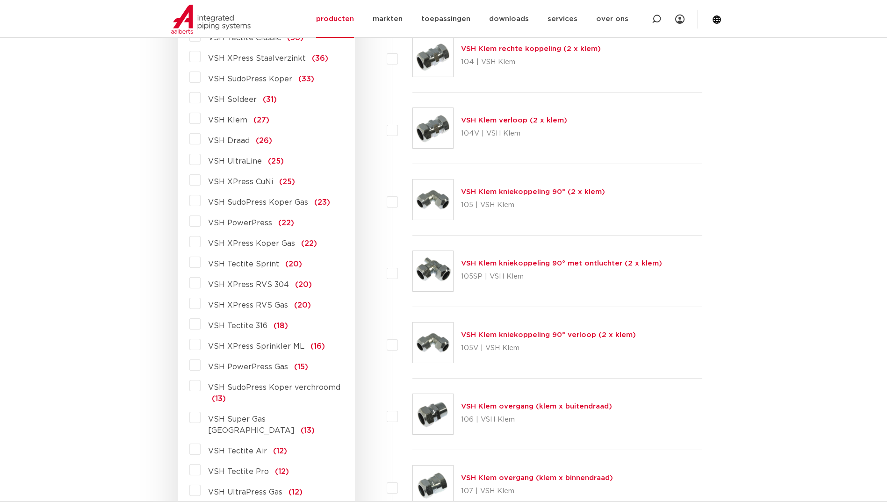
click at [234, 324] on span "VSH Tectite 316" at bounding box center [237, 325] width 59 height 7
click at [0, 0] on input "VSH Tectite 316 (18)" at bounding box center [0, 0] width 0 height 0
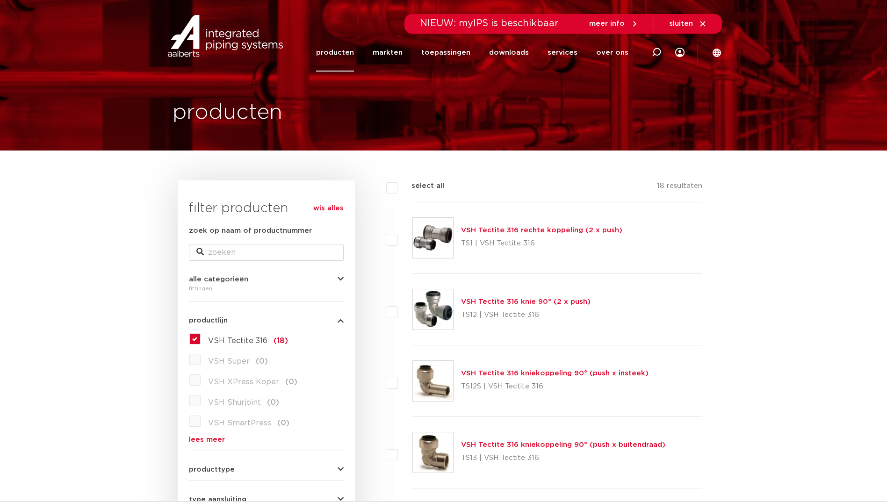
click at [544, 230] on link "VSH Tectite 316 rechte koppeling (2 x push)" at bounding box center [541, 230] width 161 height 7
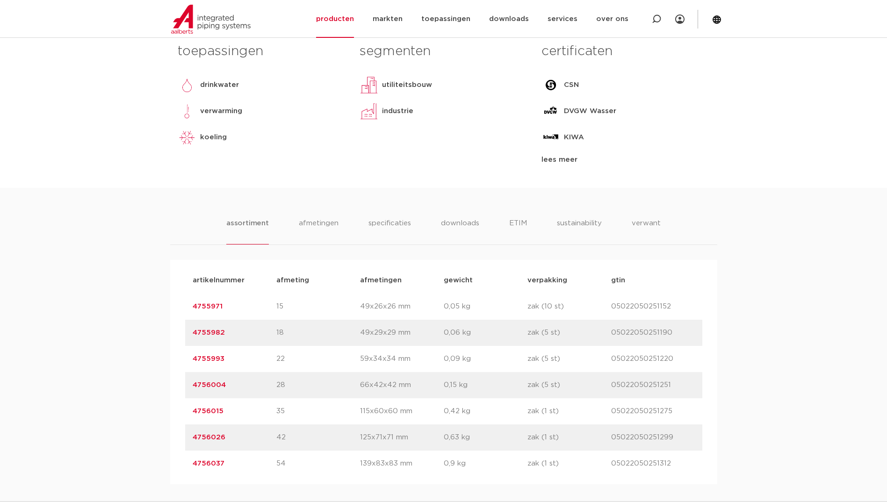
scroll to position [468, 0]
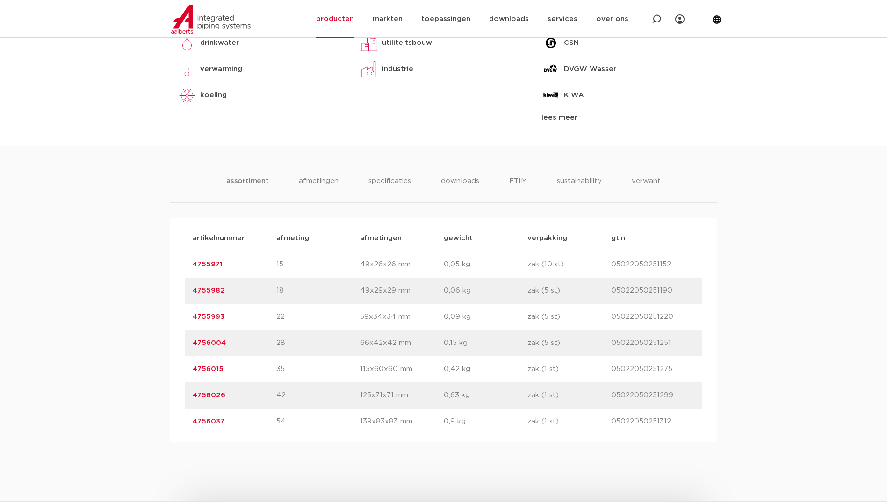
drag, startPoint x: 231, startPoint y: 312, endPoint x: 185, endPoint y: 312, distance: 46.3
click at [185, 312] on div "artikelnummer 4755993 afmeting 22 afmetingen 59x34x34 mm gewicht 0,09 kg verpak…" at bounding box center [443, 317] width 517 height 26
copy link "4755993"
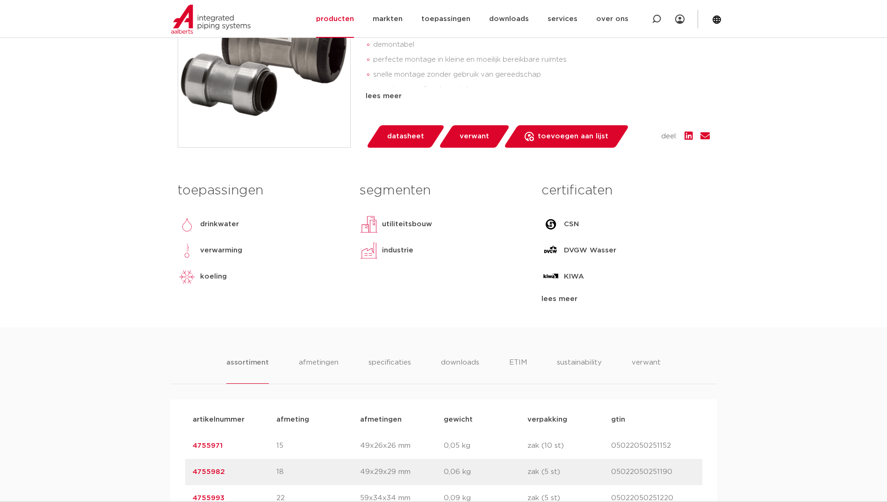
scroll to position [187, 0]
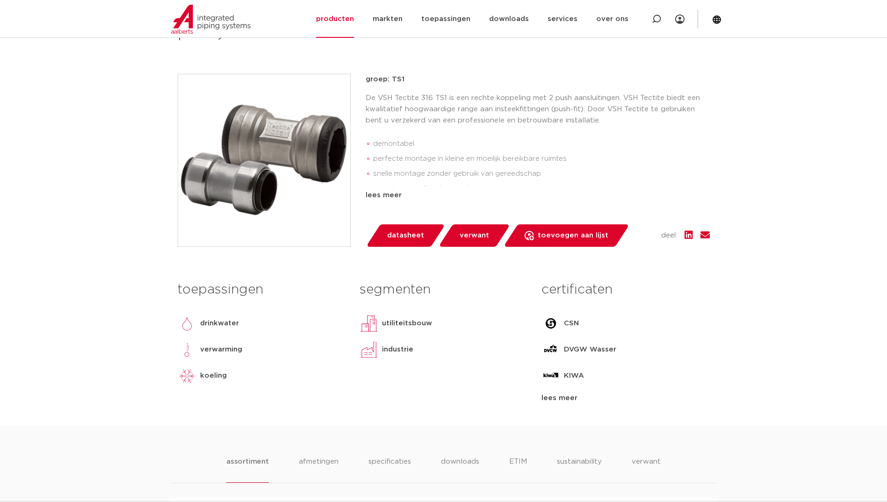
drag, startPoint x: 293, startPoint y: 189, endPoint x: 203, endPoint y: 368, distance: 200.6
click at [203, 368] on div "koeling" at bounding box center [213, 376] width 27 height 19
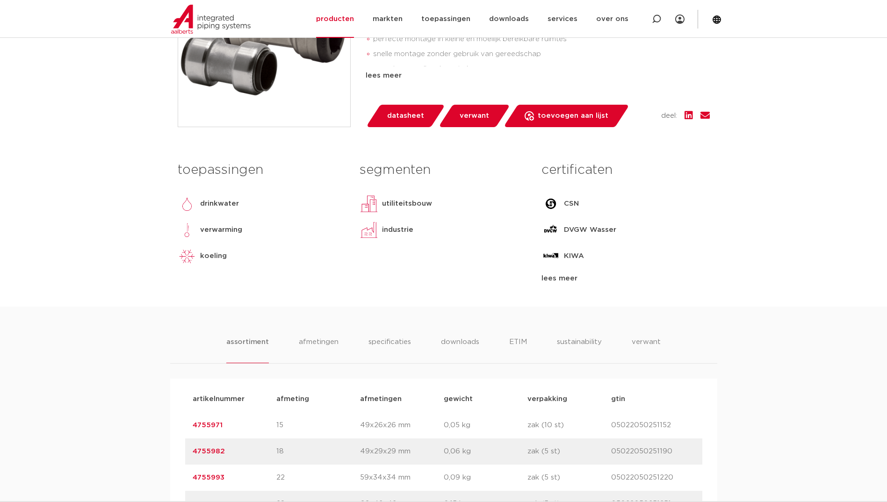
scroll to position [515, 0]
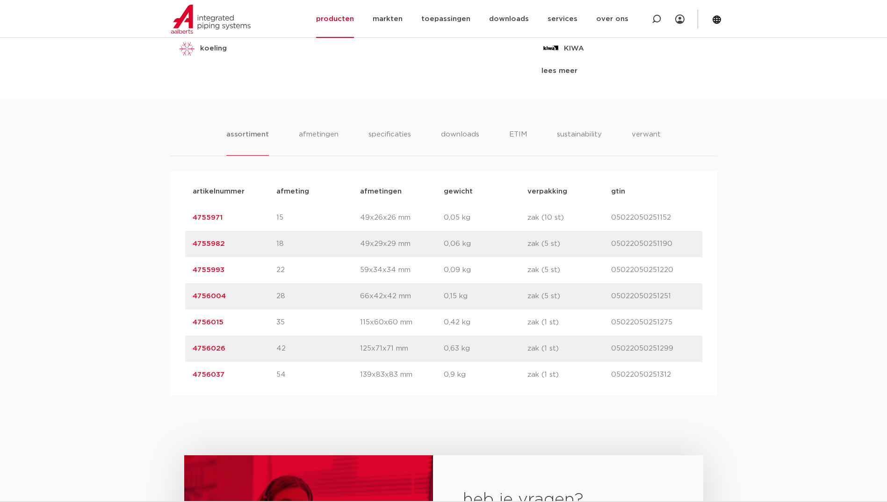
click at [208, 271] on link "4755993" at bounding box center [209, 270] width 32 height 7
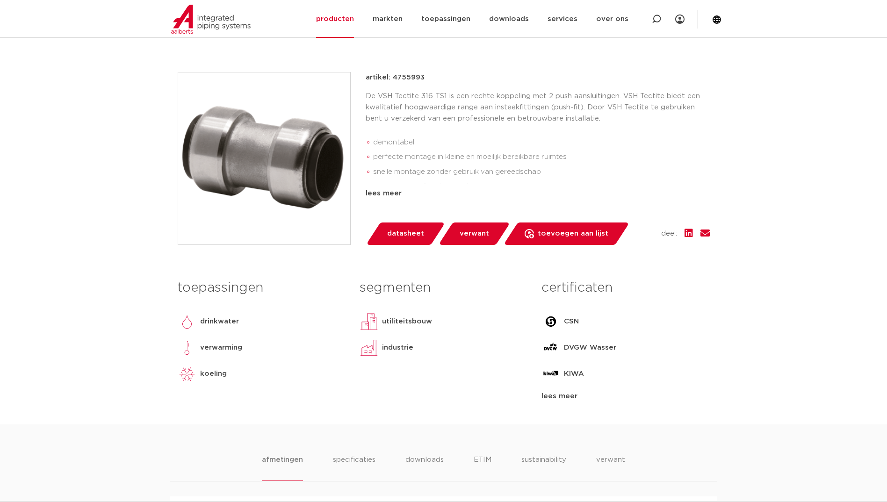
scroll to position [140, 0]
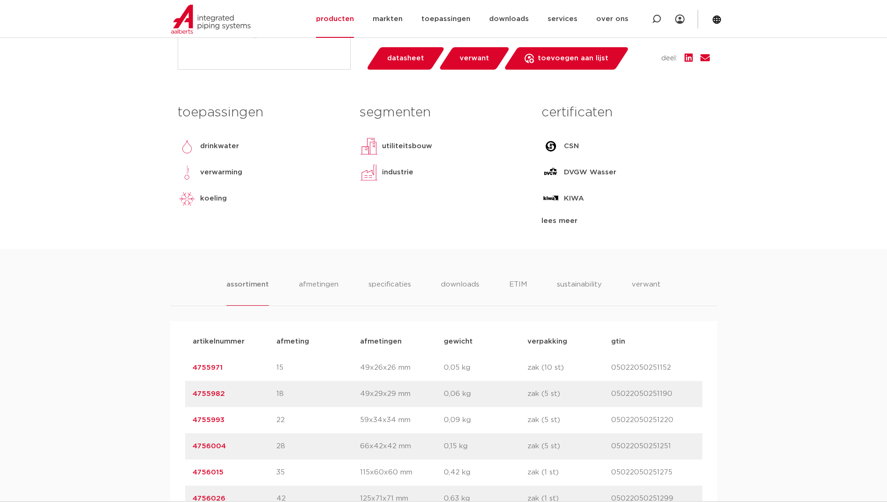
scroll to position [140, 0]
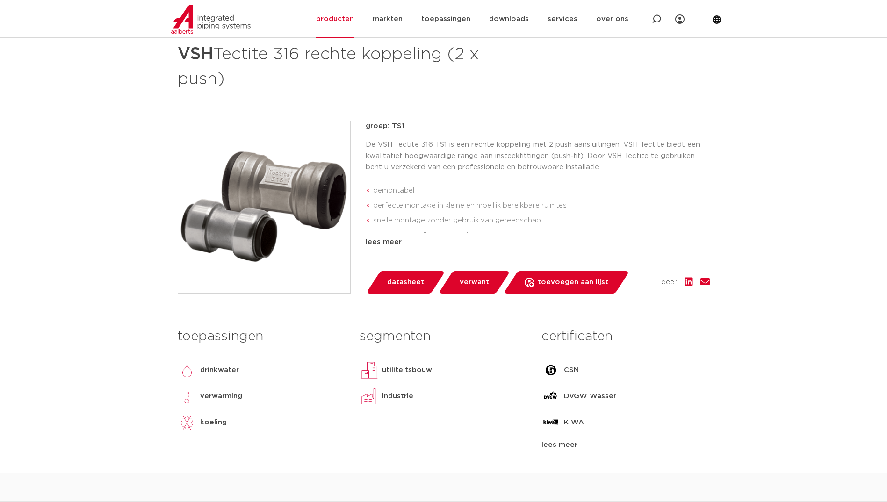
drag, startPoint x: 404, startPoint y: 132, endPoint x: 390, endPoint y: 130, distance: 14.3
click at [390, 130] on div "groep: TS1 De VSH Tectite 316 TS1 is een rechte koppeling met 2 push aansluitin…" at bounding box center [538, 184] width 344 height 127
drag, startPoint x: 390, startPoint y: 130, endPoint x: 403, endPoint y: 131, distance: 13.2
click at [403, 131] on p "groep: TS1" at bounding box center [538, 126] width 344 height 11
click at [406, 124] on p "groep: TS1" at bounding box center [538, 126] width 344 height 11
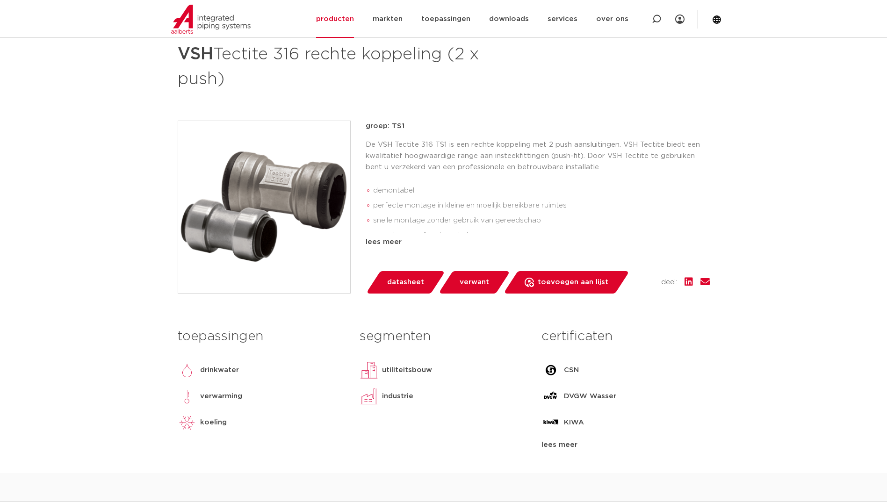
drag, startPoint x: 400, startPoint y: 126, endPoint x: 392, endPoint y: 127, distance: 8.0
click at [392, 127] on p "groep: TS1" at bounding box center [538, 126] width 344 height 11
click at [391, 126] on p "groep: TS1" at bounding box center [538, 126] width 344 height 11
copy p "TS1"
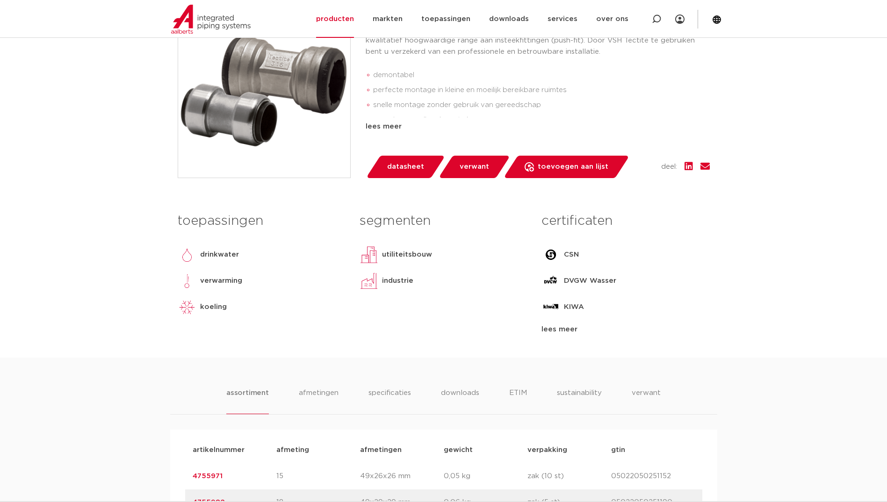
scroll to position [515, 0]
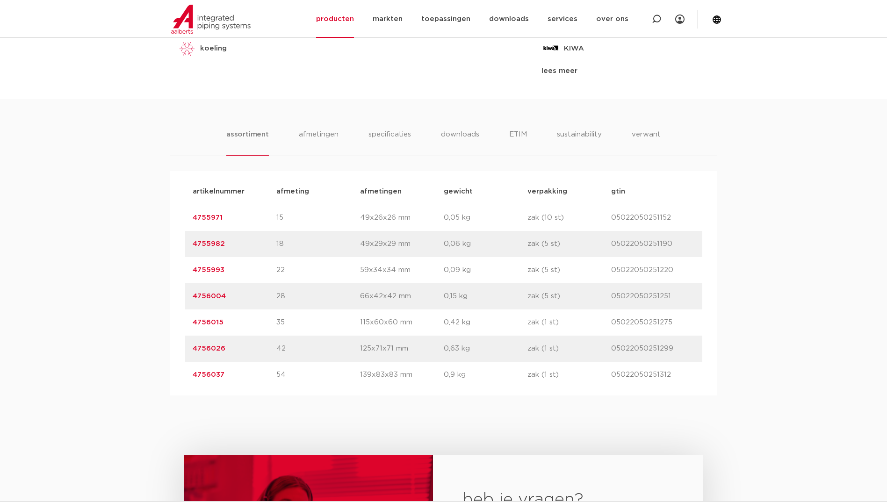
click at [213, 345] on link "4756026" at bounding box center [209, 348] width 33 height 7
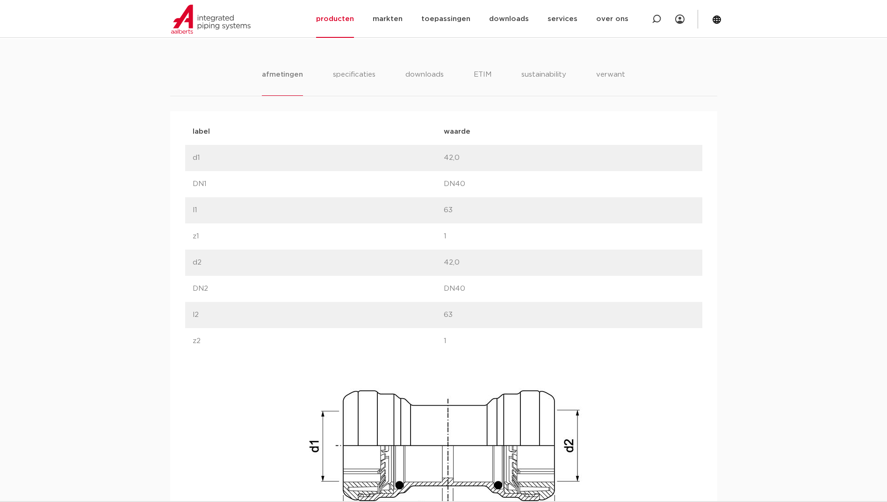
scroll to position [561, 0]
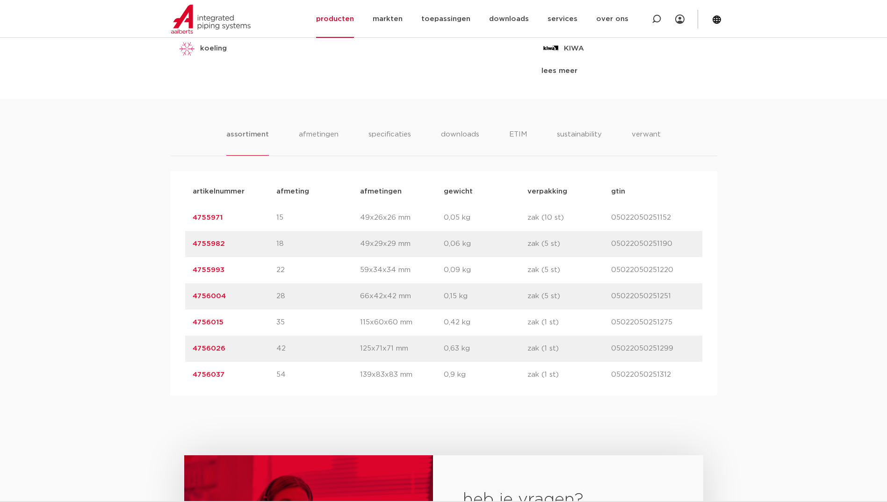
click at [218, 319] on link "4756015" at bounding box center [208, 322] width 31 height 7
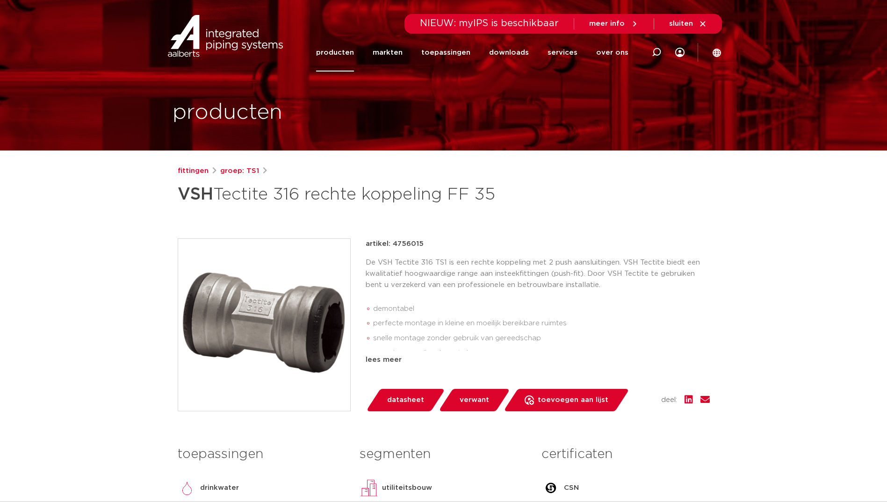
drag, startPoint x: 289, startPoint y: 329, endPoint x: 247, endPoint y: 320, distance: 42.2
click at [247, 320] on img at bounding box center [264, 325] width 172 height 172
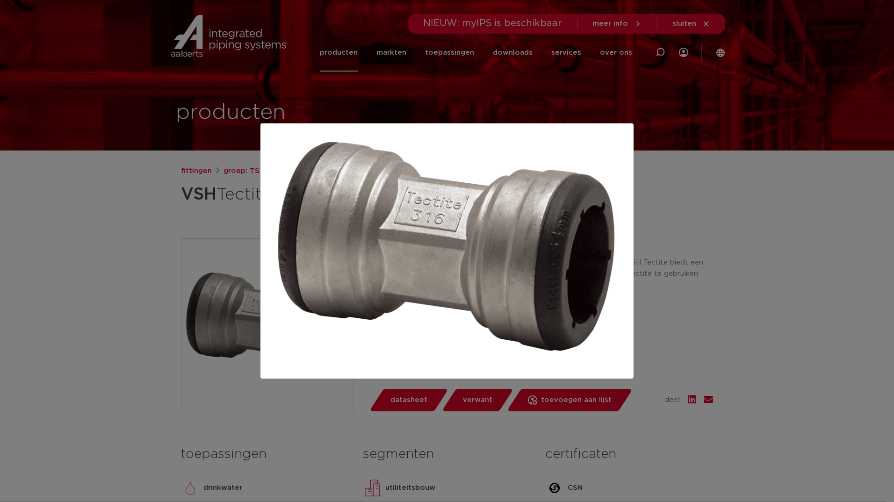
click at [220, 151] on div at bounding box center [447, 251] width 894 height 502
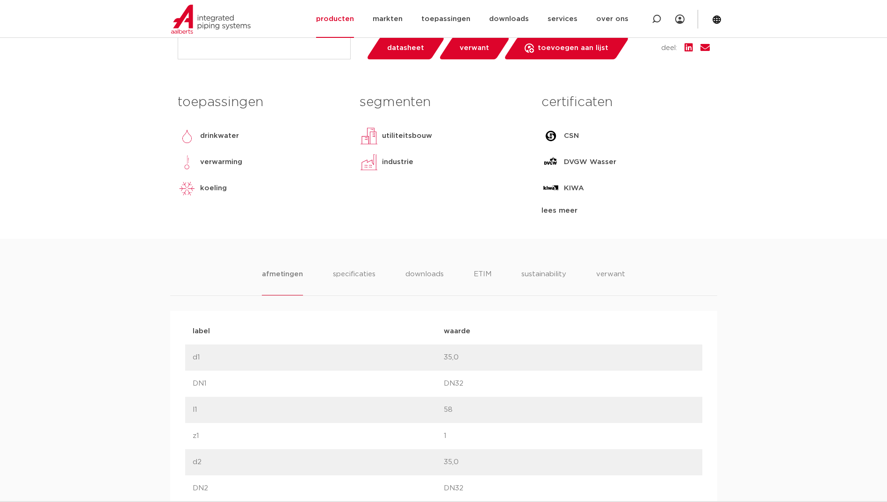
scroll to position [281, 0]
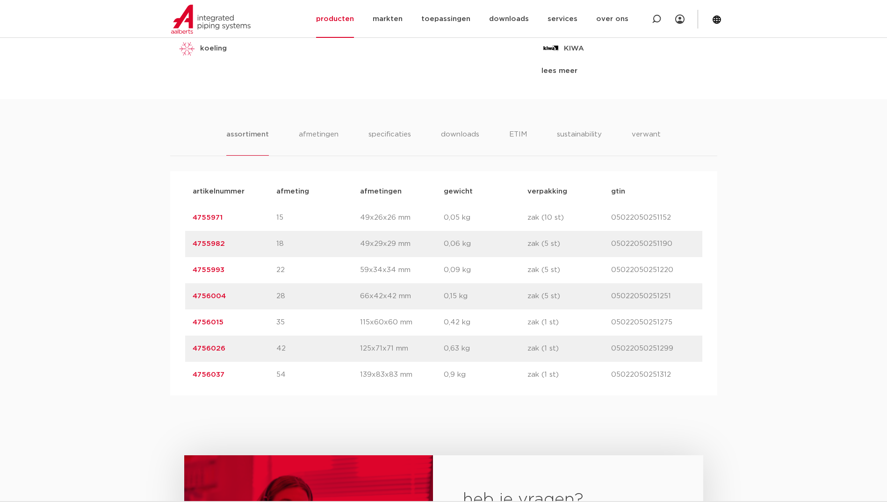
click at [219, 295] on link "4756004" at bounding box center [209, 296] width 33 height 7
drag, startPoint x: 240, startPoint y: 320, endPoint x: 174, endPoint y: 325, distance: 66.1
click at [174, 325] on div "artikelnummer afmeting [GEOGRAPHIC_DATA] gewicht verpakking gtin artikelnummer …" at bounding box center [443, 283] width 547 height 225
copy link "4756015"
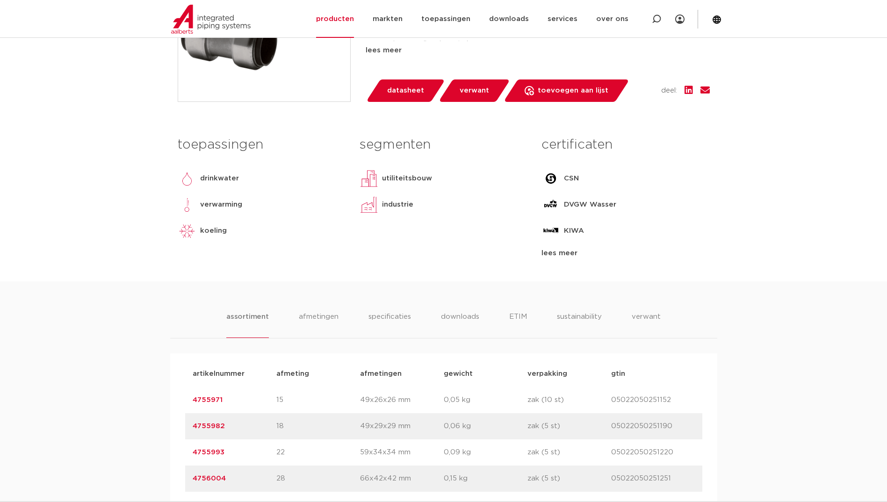
scroll to position [187, 0]
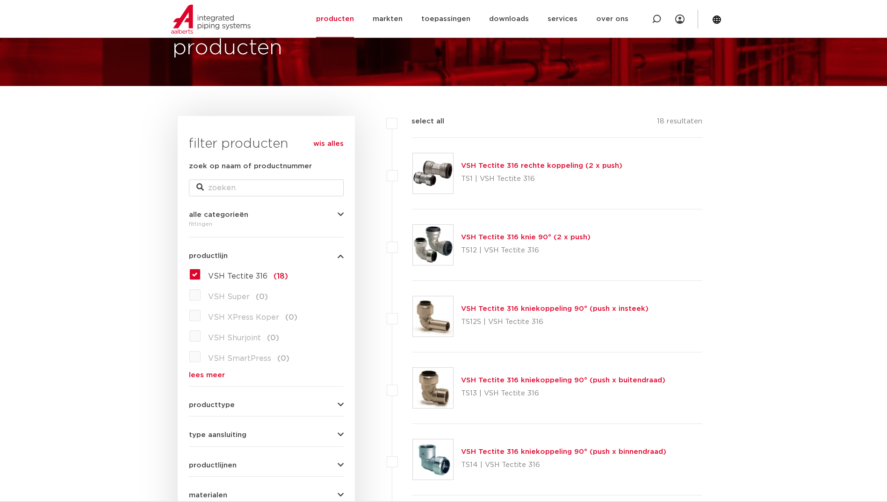
scroll to position [94, 0]
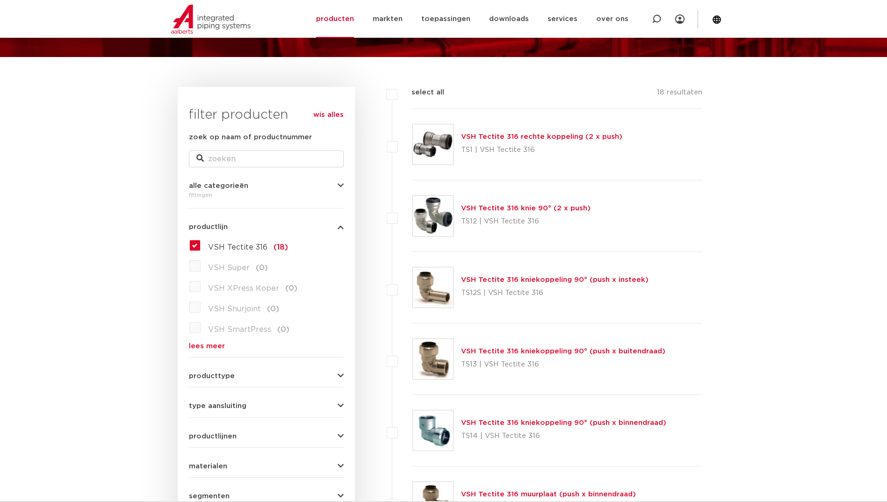
click at [193, 343] on link "lees meer" at bounding box center [266, 346] width 155 height 7
click at [201, 247] on label "VSH Tectite 316 (18)" at bounding box center [244, 245] width 87 height 15
click at [0, 0] on input "VSH Tectite 316 (18)" at bounding box center [0, 0] width 0 height 0
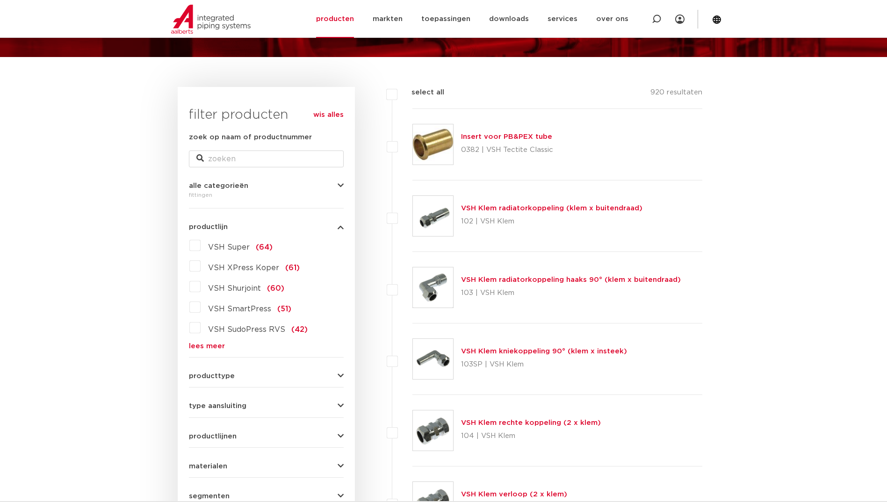
click at [210, 339] on div "VSH Super (64) VSH XPress Koper (61) VSH Shurjoint (60) VSH SmartPress (51) VSH…" at bounding box center [266, 294] width 155 height 112
click at [211, 349] on link "lees meer" at bounding box center [266, 346] width 155 height 7
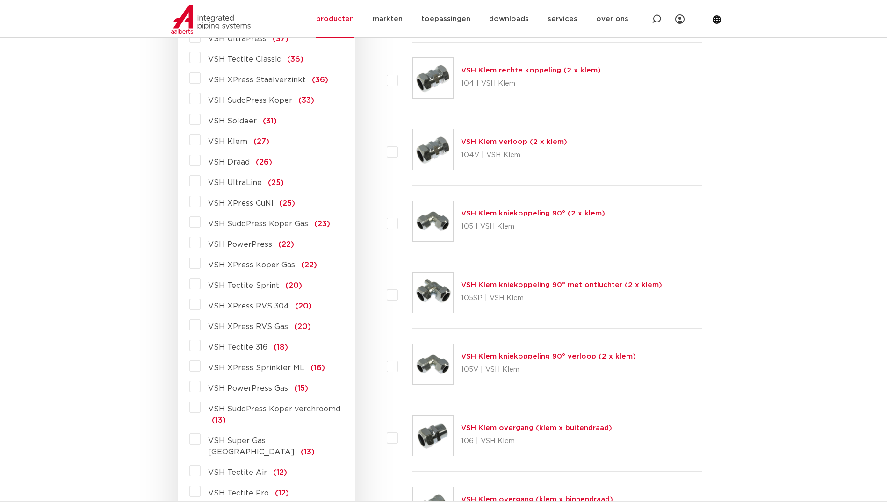
scroll to position [468, 0]
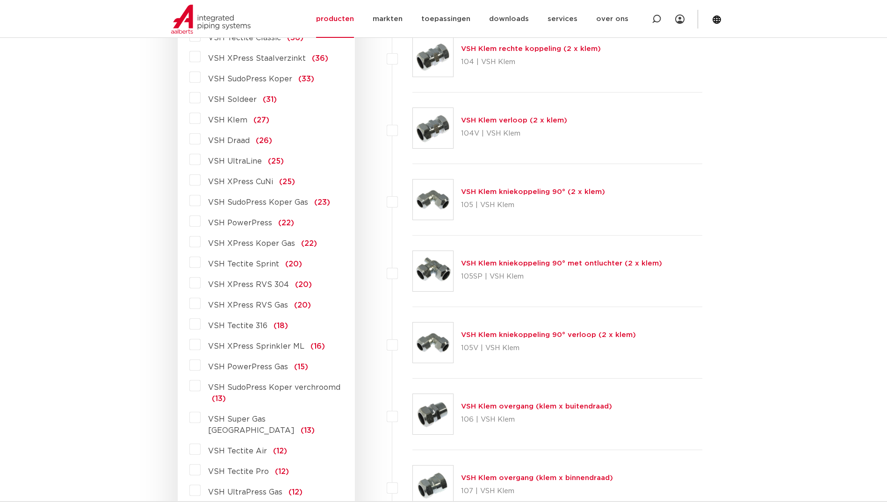
click at [257, 448] on span "VSH Tectite Air" at bounding box center [237, 451] width 59 height 7
click at [0, 0] on input "VSH Tectite Air (12)" at bounding box center [0, 0] width 0 height 0
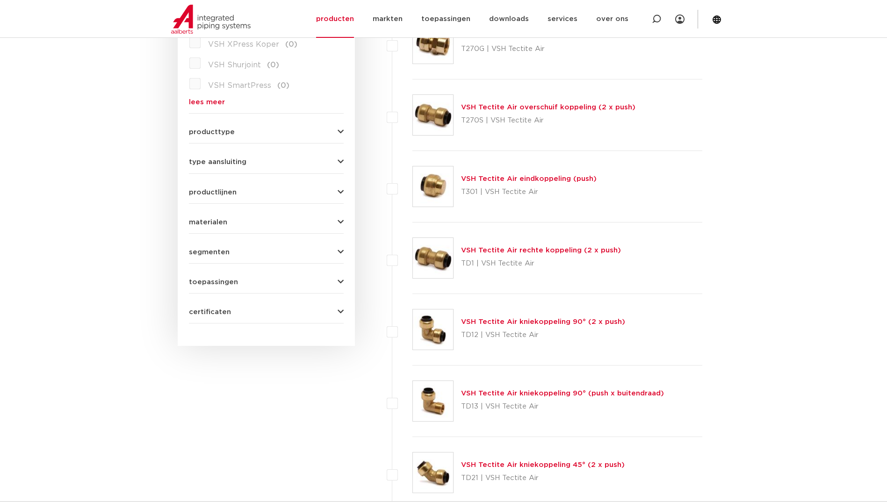
scroll to position [327, 0]
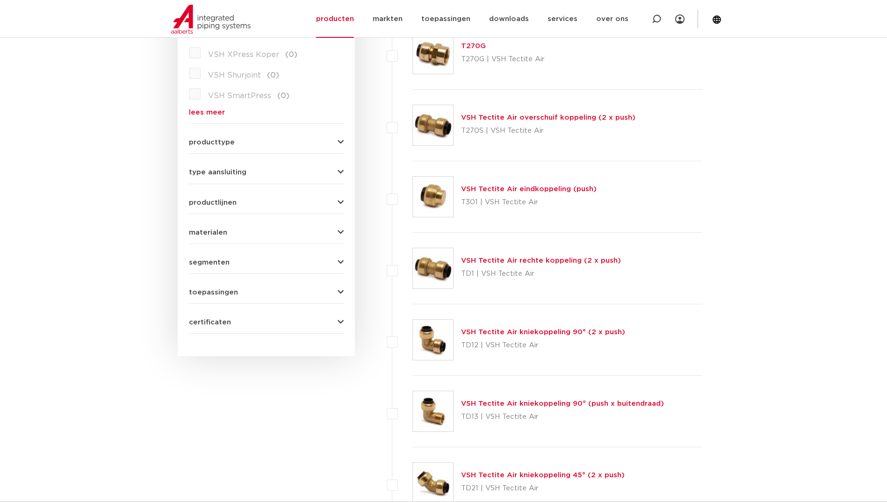
click at [506, 257] on link "VSH Tectite Air rechte koppeling (2 x push)" at bounding box center [541, 260] width 160 height 7
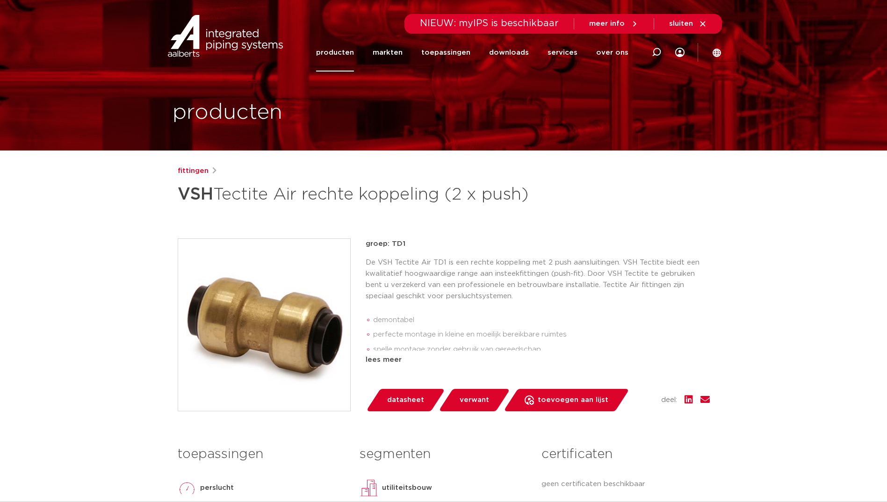
drag, startPoint x: 405, startPoint y: 263, endPoint x: 393, endPoint y: 267, distance: 12.7
click at [393, 250] on p "groep: TD1" at bounding box center [538, 244] width 344 height 11
copy p "TD1"
click at [271, 342] on img at bounding box center [264, 325] width 172 height 172
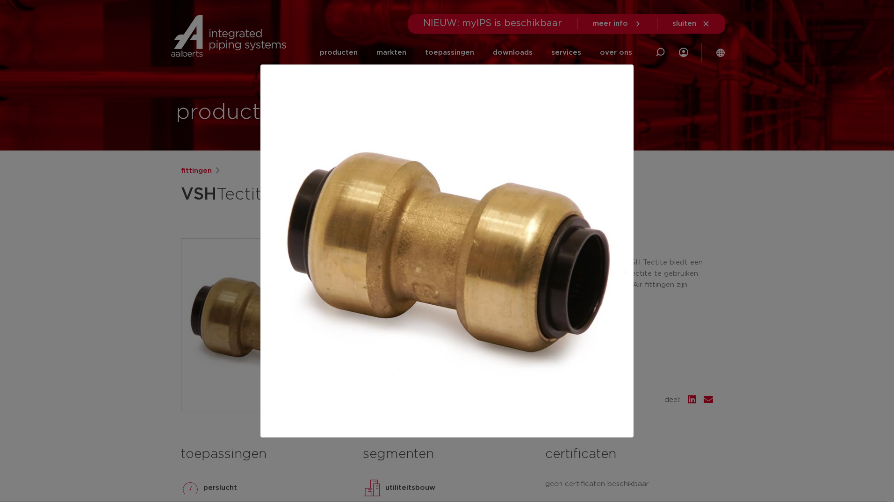
click at [829, 256] on div at bounding box center [447, 251] width 894 height 502
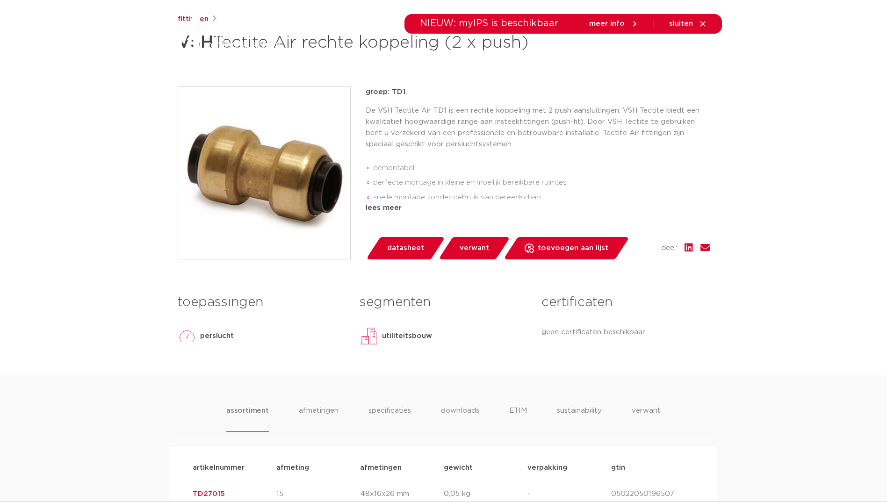
scroll to position [327, 0]
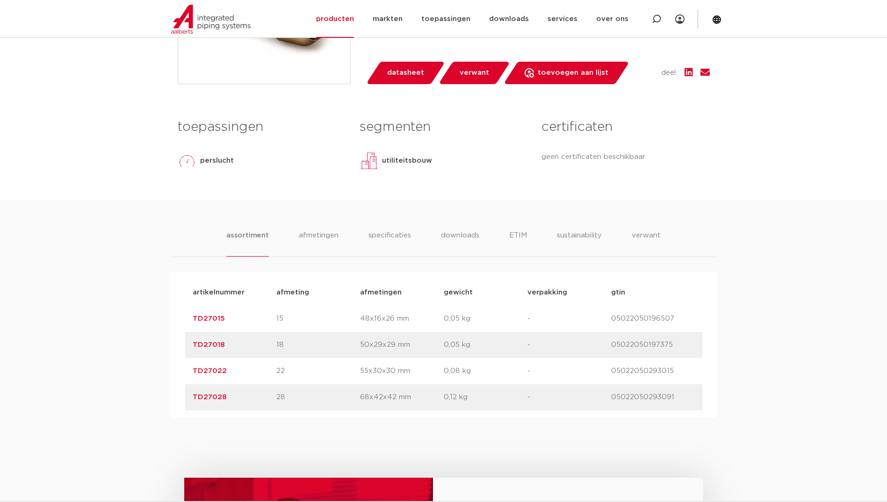
drag, startPoint x: 228, startPoint y: 399, endPoint x: 189, endPoint y: 392, distance: 39.4
click at [189, 385] on div "artikelnummer TD27022 afmeting 22 [GEOGRAPHIC_DATA] 55x30x30 mm gewicht 0,08 kg…" at bounding box center [443, 371] width 517 height 26
copy link "TD27022"
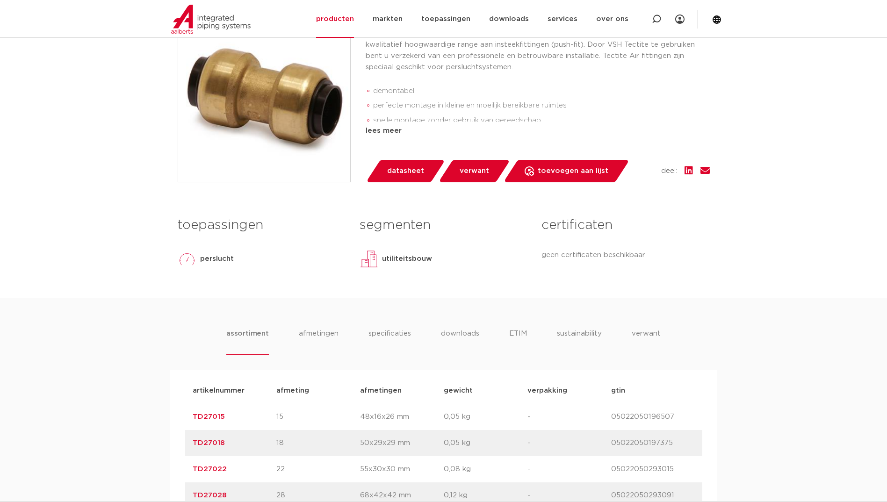
scroll to position [140, 0]
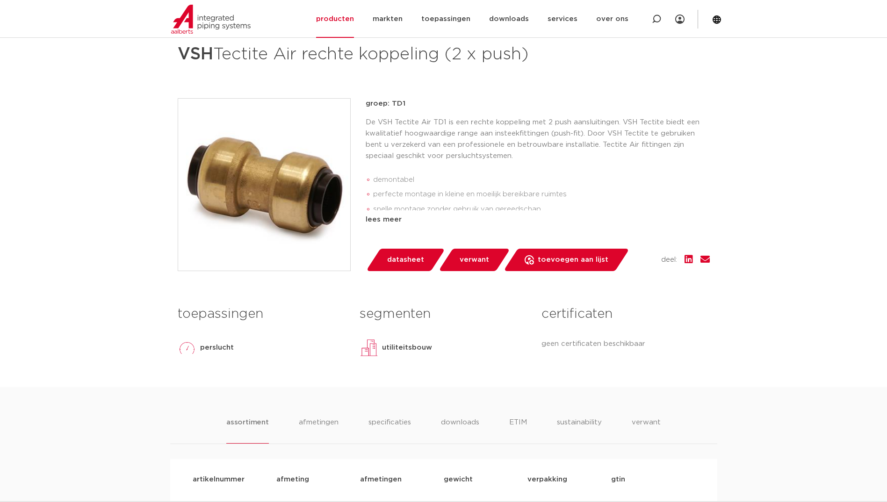
click at [607, 150] on p "De VSH Tectite Air TD1 is een rechte koppeling met 2 push aansluitingen. VSH Te…" at bounding box center [538, 139] width 344 height 45
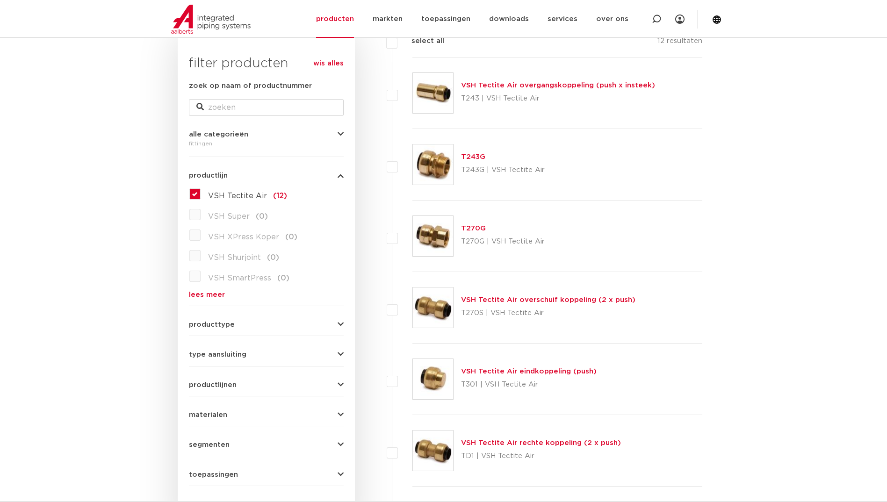
scroll to position [140, 0]
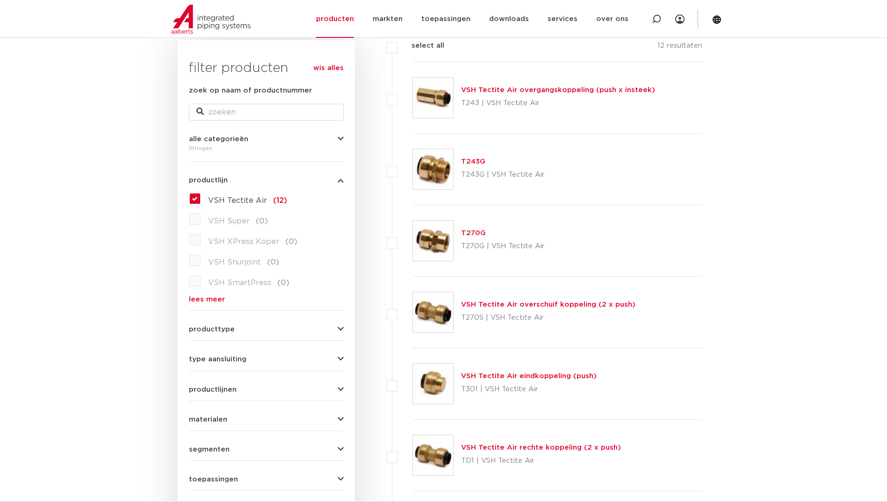
click at [207, 303] on link "lees meer" at bounding box center [266, 299] width 155 height 7
click at [201, 197] on label "VSH Tectite Air (12)" at bounding box center [244, 198] width 87 height 15
click at [0, 0] on input "VSH Tectite Air (12)" at bounding box center [0, 0] width 0 height 0
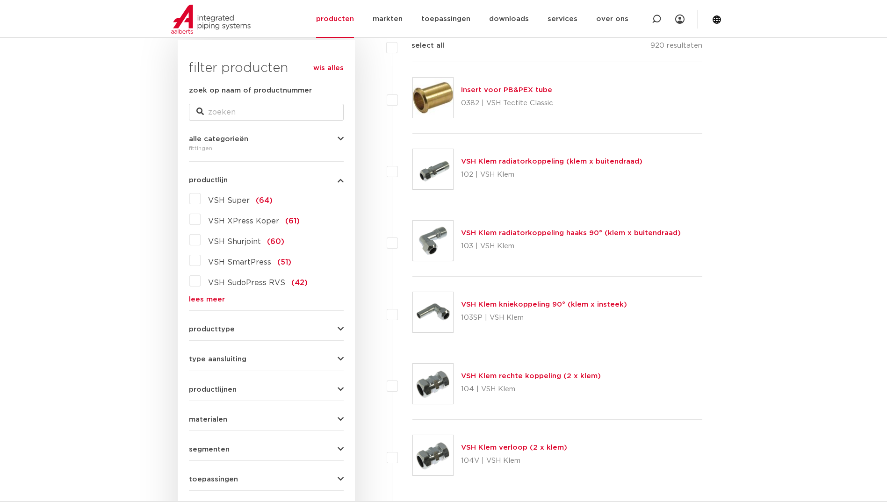
click at [217, 296] on link "lees meer" at bounding box center [266, 299] width 155 height 7
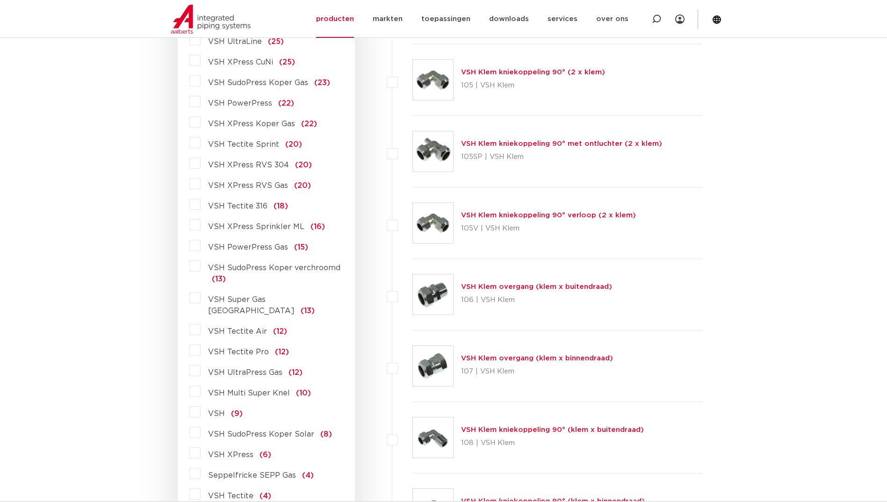
scroll to position [608, 0]
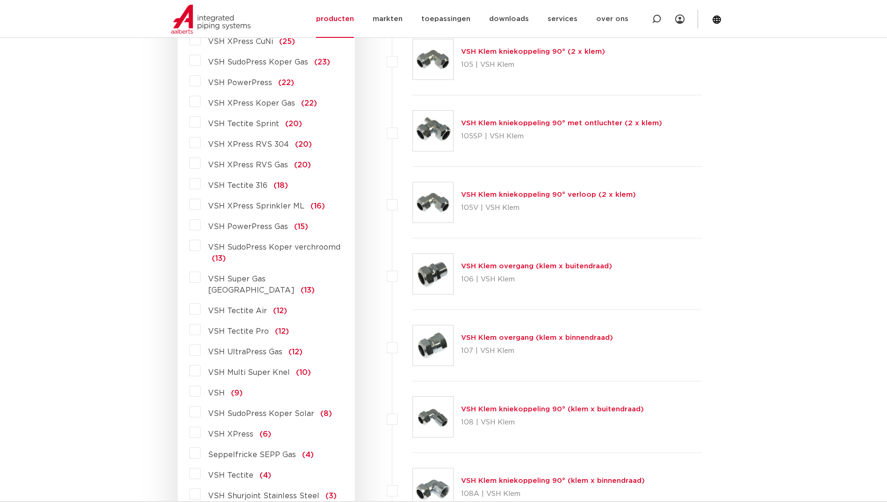
click at [228, 328] on span "VSH Tectite Pro" at bounding box center [238, 331] width 61 height 7
click at [0, 0] on input "VSH Tectite Pro (12)" at bounding box center [0, 0] width 0 height 0
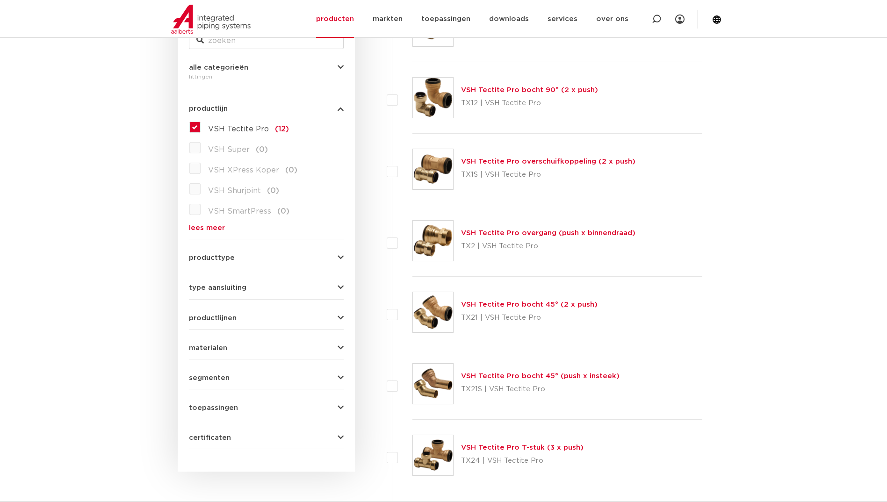
scroll to position [140, 0]
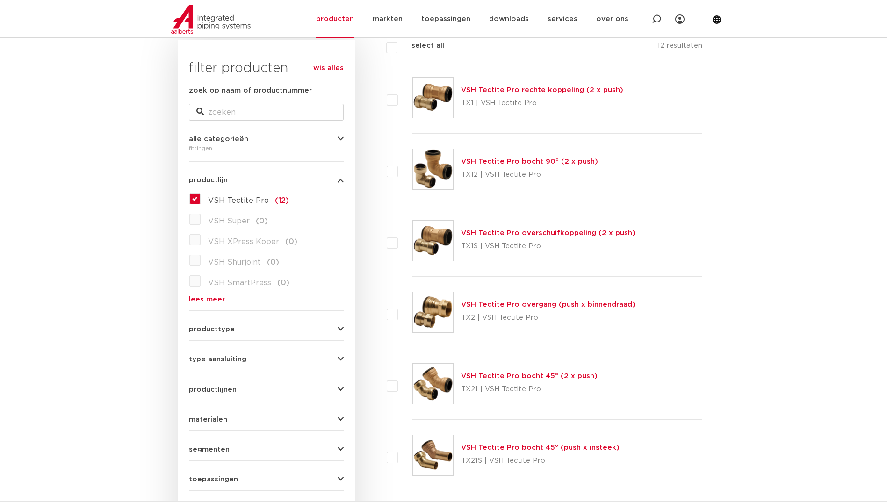
click at [490, 236] on link "VSH Tectite Pro overschuifkoppeling (2 x push)" at bounding box center [548, 233] width 174 height 7
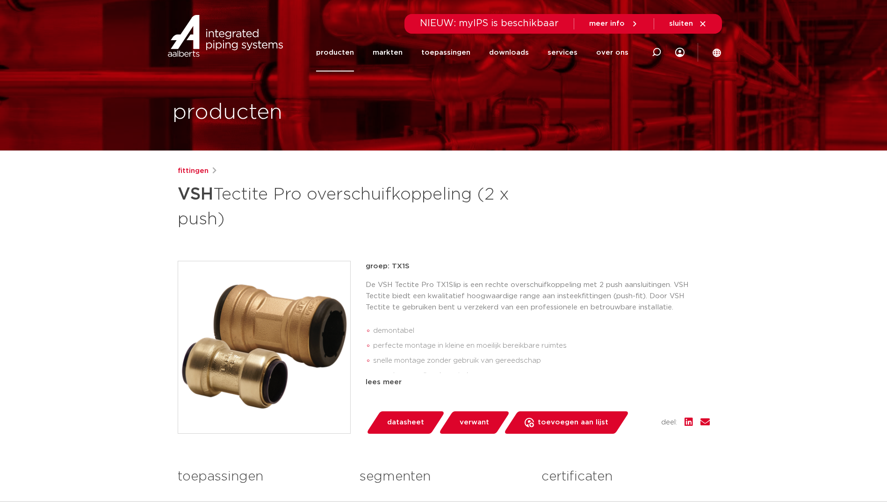
drag, startPoint x: 408, startPoint y: 265, endPoint x: 390, endPoint y: 264, distance: 18.8
click at [390, 264] on p "groep: TX1S" at bounding box center [538, 266] width 344 height 11
copy p "TX1S"
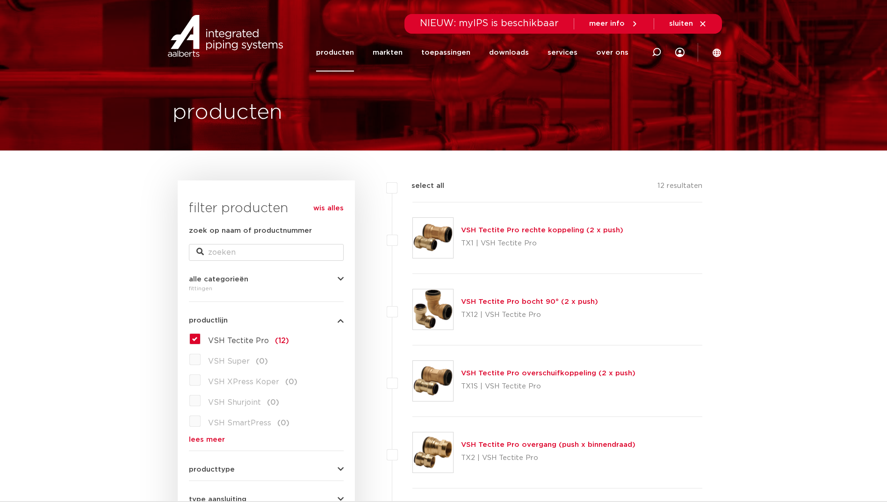
click at [201, 339] on label "VSH Tectite Pro (12)" at bounding box center [245, 339] width 88 height 15
click at [0, 0] on input "VSH Tectite Pro (12)" at bounding box center [0, 0] width 0 height 0
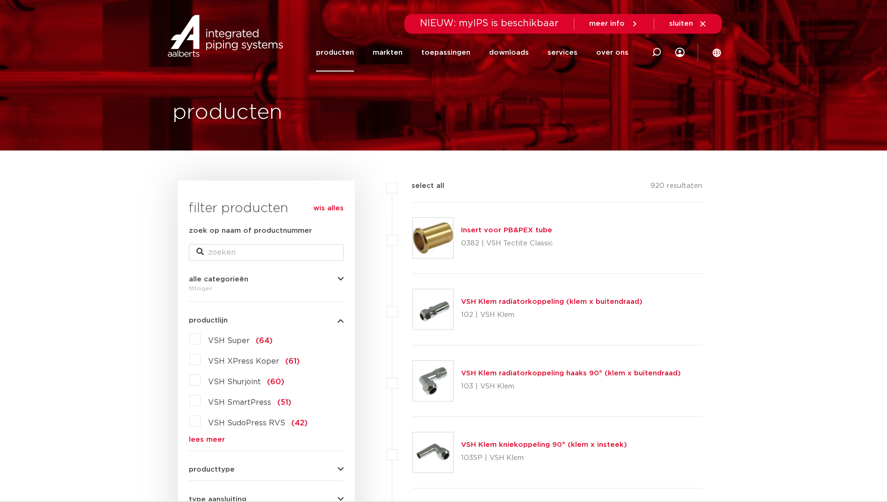
click at [202, 442] on link "lees meer" at bounding box center [266, 439] width 155 height 7
click at [225, 49] on img at bounding box center [226, 36] width 120 height 42
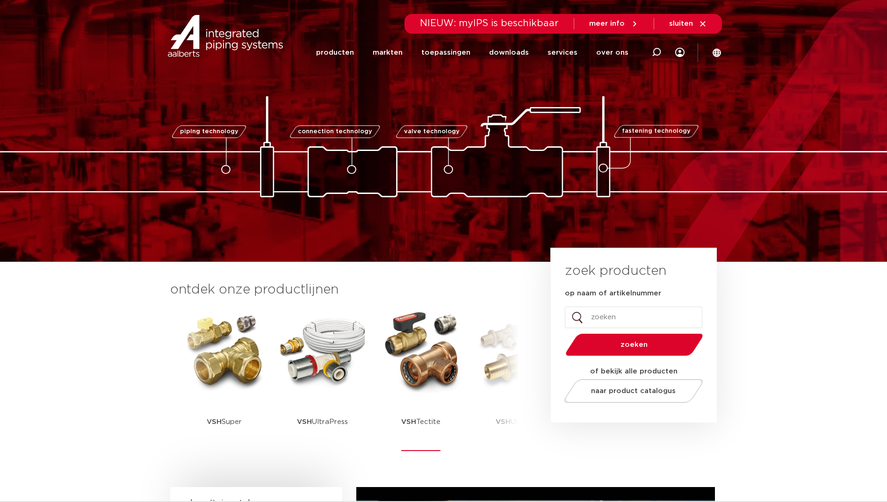
click at [430, 380] on img at bounding box center [421, 351] width 84 height 84
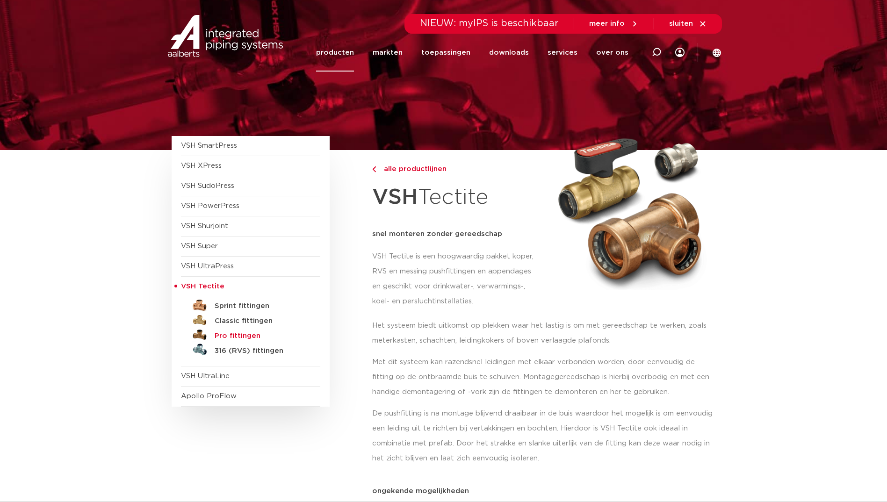
click at [240, 335] on h5 "Pro fittingen" at bounding box center [261, 336] width 93 height 8
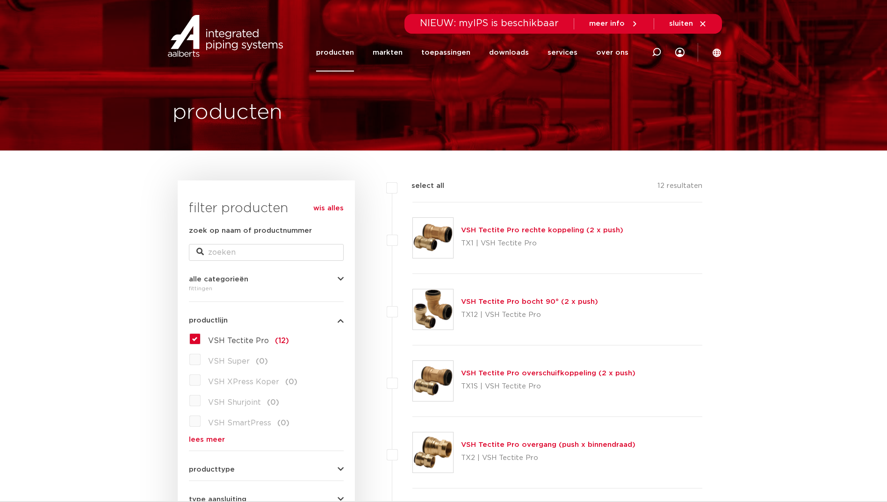
click at [522, 227] on link "VSH Tectite Pro rechte koppeling (2 x push)" at bounding box center [542, 230] width 162 height 7
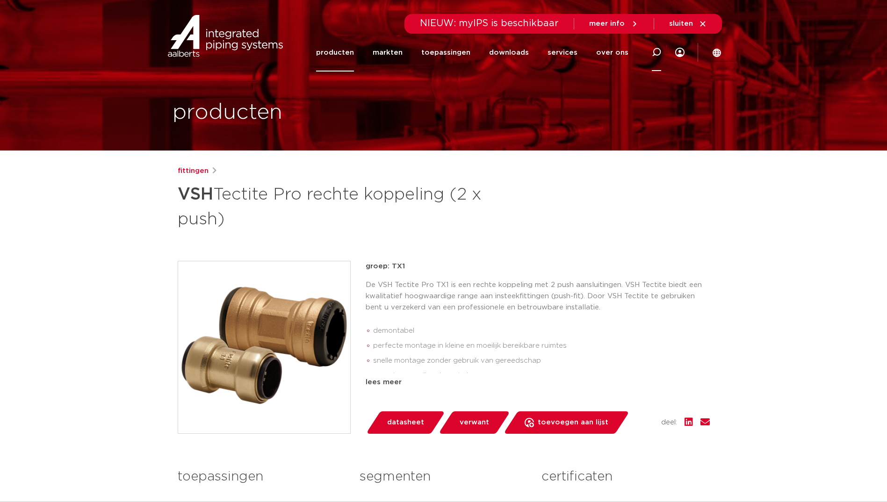
click at [654, 52] on icon at bounding box center [656, 52] width 11 height 11
paste input "TX1S"
type input "TX1S"
click button "Zoeken" at bounding box center [0, 0] width 0 height 0
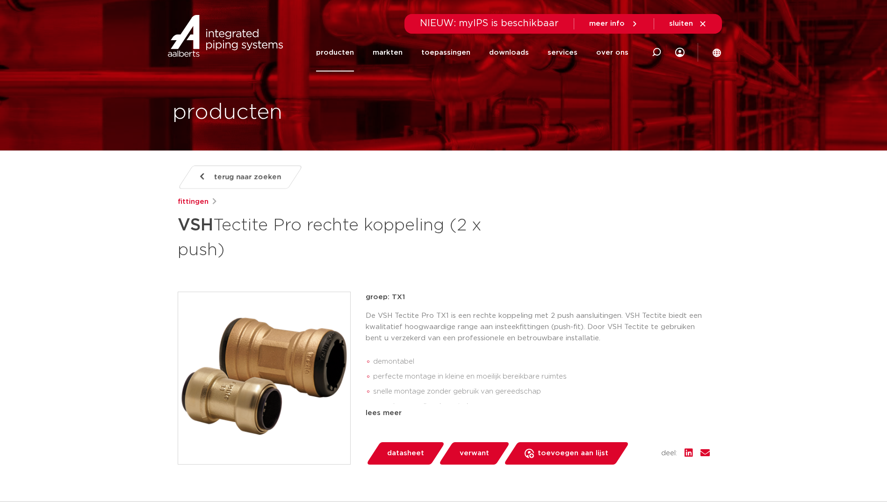
click at [351, 41] on link "producten" at bounding box center [335, 53] width 38 height 38
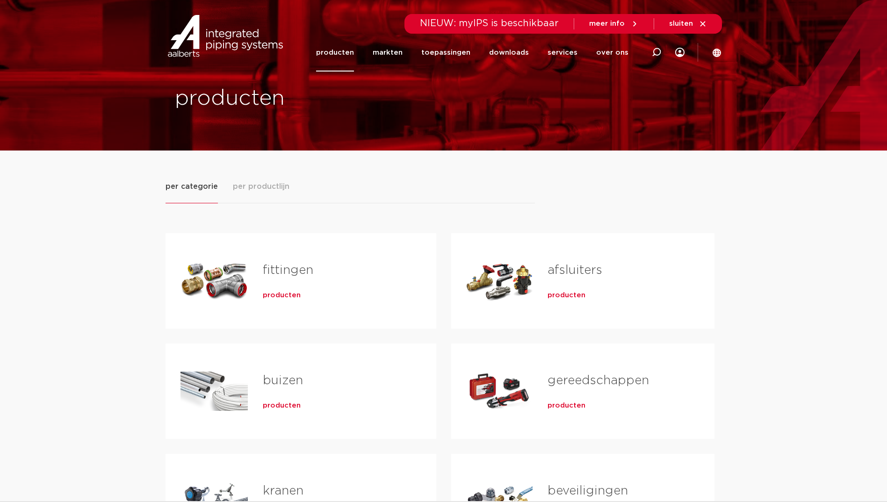
click at [281, 299] on span "producten" at bounding box center [282, 295] width 38 height 9
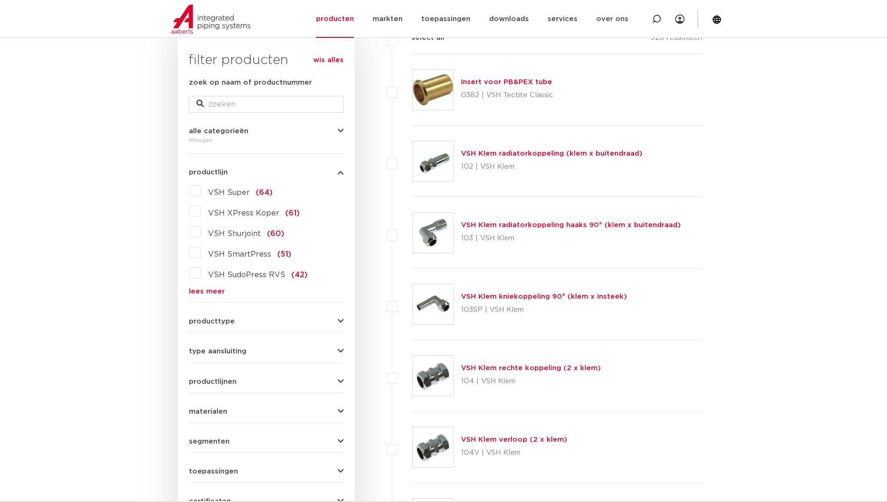
scroll to position [281, 0]
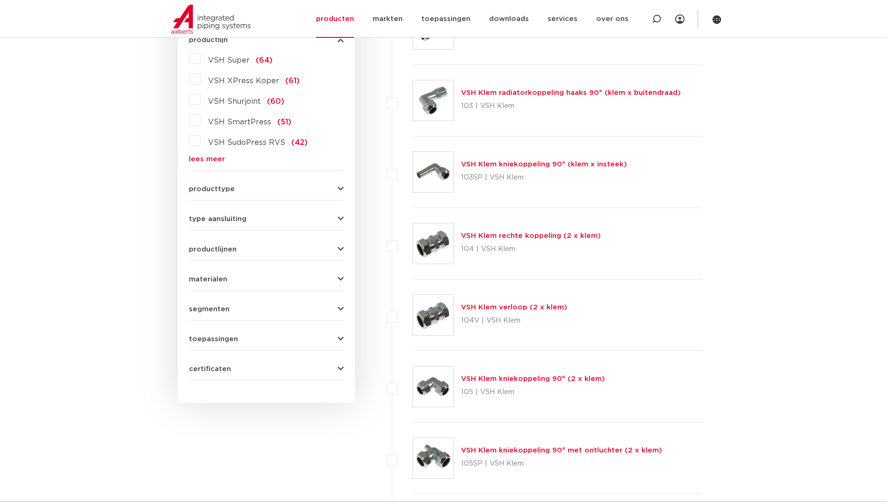
click at [212, 162] on link "lees meer" at bounding box center [266, 159] width 155 height 7
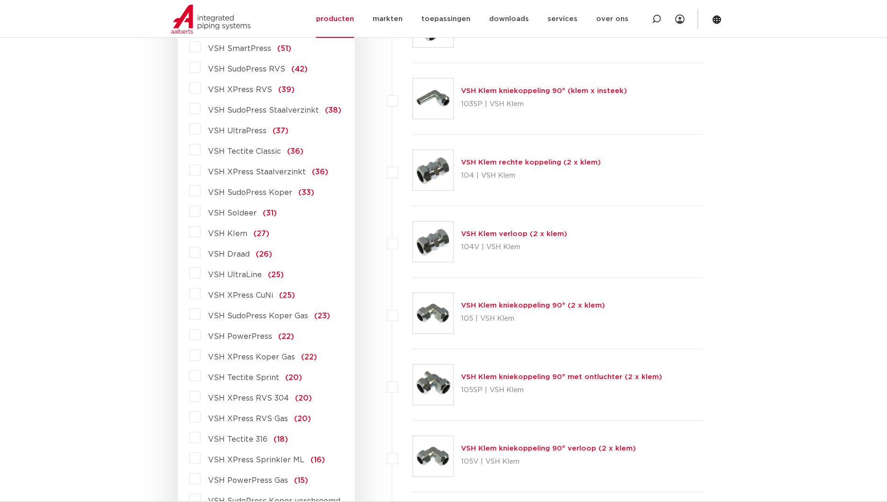
scroll to position [515, 0]
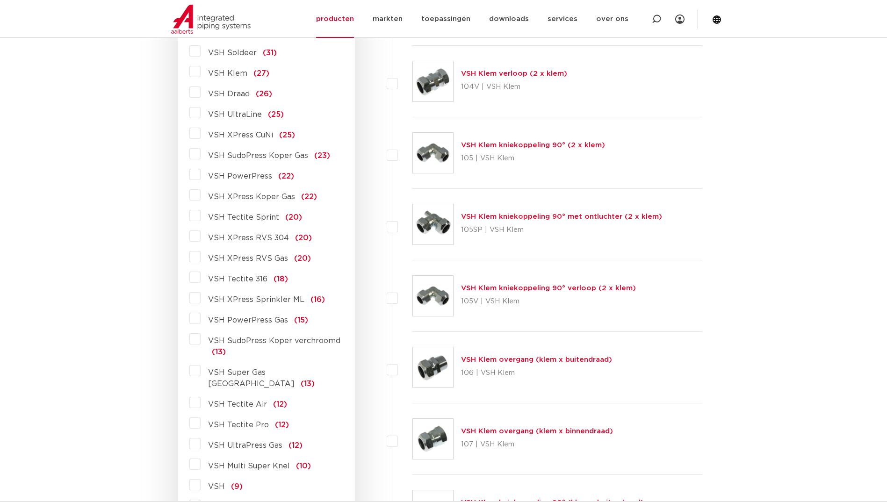
click at [241, 282] on span "VSH Tectite 316" at bounding box center [237, 279] width 59 height 7
click at [0, 0] on input "VSH Tectite 316 (18)" at bounding box center [0, 0] width 0 height 0
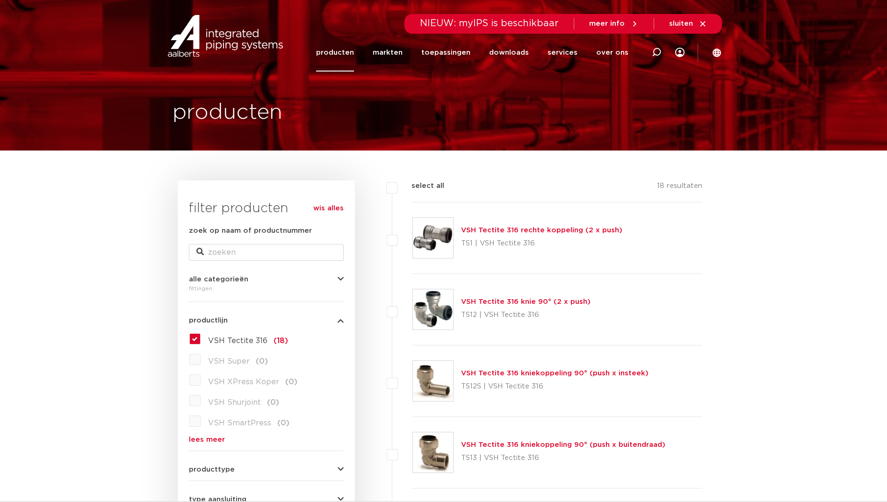
click at [218, 346] on label "VSH Tectite 316 (18)" at bounding box center [244, 339] width 87 height 15
click at [0, 0] on input "VSH Tectite 316 (18)" at bounding box center [0, 0] width 0 height 0
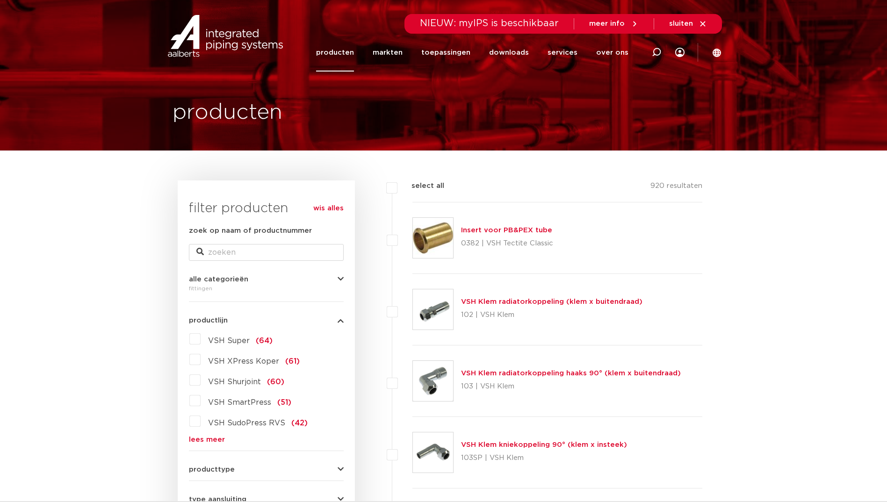
click at [196, 439] on link "lees meer" at bounding box center [266, 439] width 155 height 7
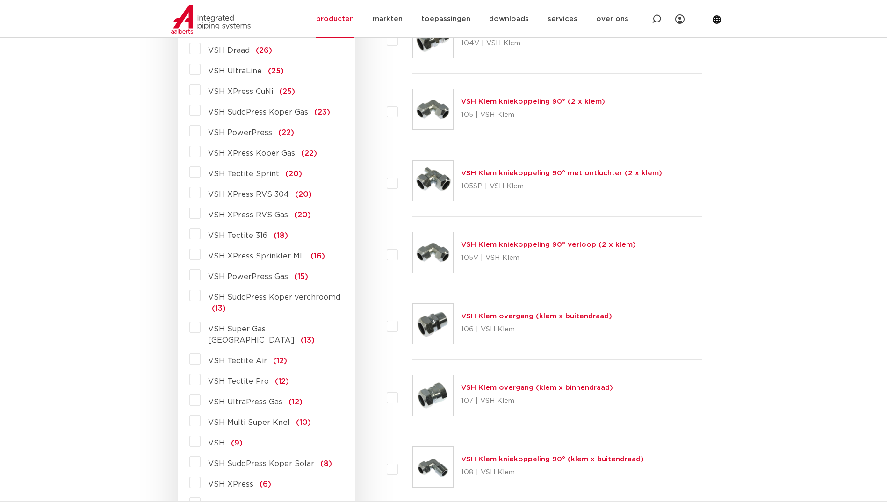
scroll to position [561, 0]
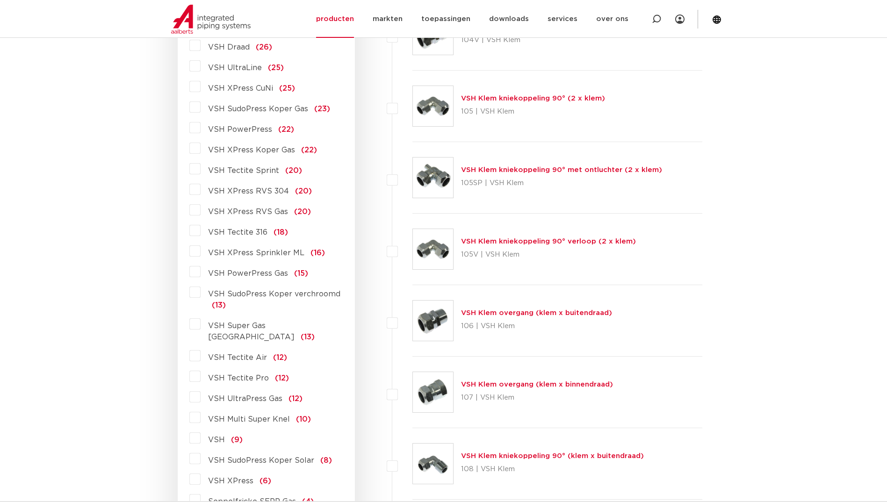
click at [245, 375] on span "VSH Tectite Pro" at bounding box center [238, 378] width 61 height 7
click at [0, 0] on input "VSH Tectite Pro (12)" at bounding box center [0, 0] width 0 height 0
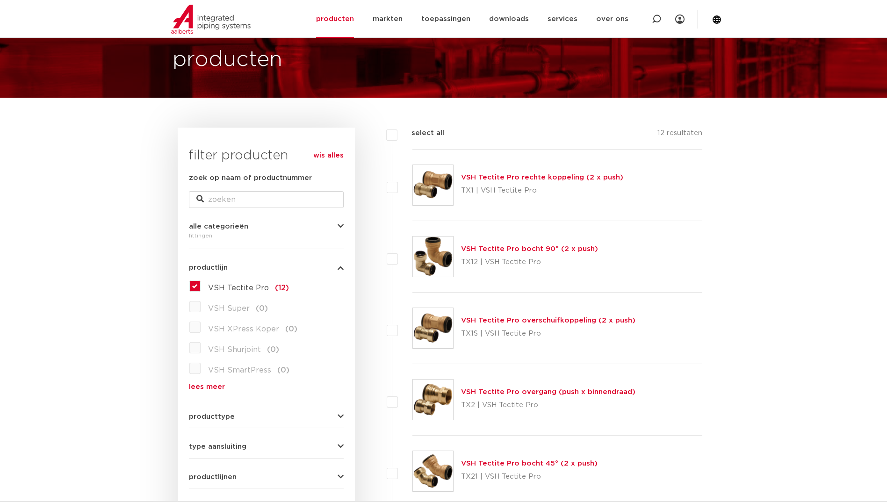
scroll to position [47, 0]
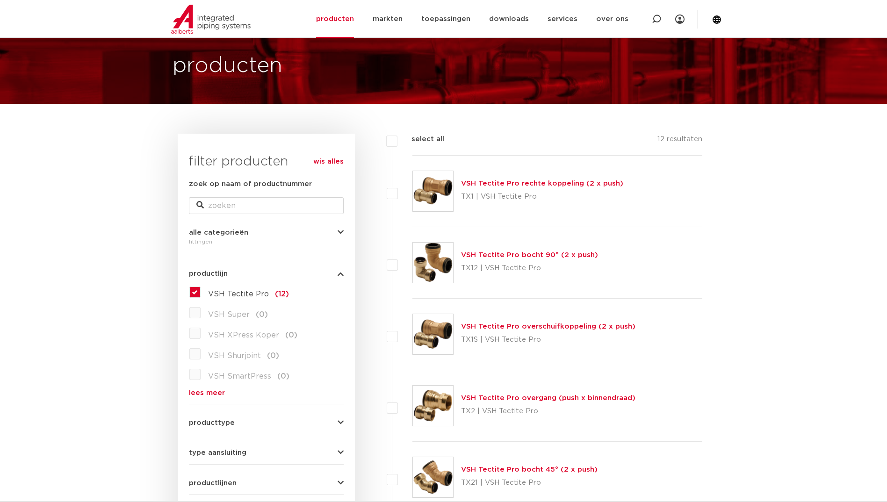
click at [545, 176] on div "VSH Tectite Pro rechte koppeling (2 x push) TX1 | VSH Tectite Pro" at bounding box center [558, 192] width 290 height 72
click at [544, 181] on link "VSH Tectite Pro rechte koppeling (2 x push)" at bounding box center [542, 183] width 162 height 7
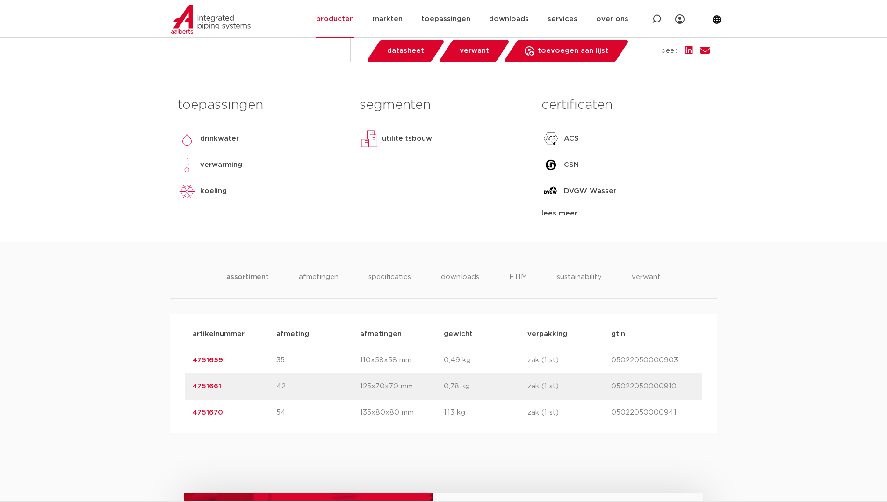
scroll to position [374, 0]
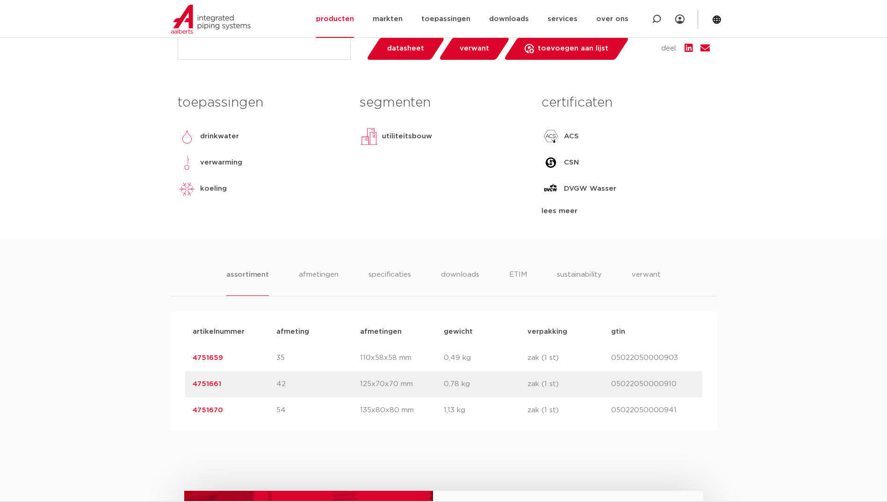
drag, startPoint x: 225, startPoint y: 363, endPoint x: 189, endPoint y: 363, distance: 36.5
click at [189, 363] on div "artikelnummer 4751659 afmeting 35 afmetingen 110x58x58 mm gewicht 0,49 kg verpa…" at bounding box center [443, 358] width 517 height 26
copy link "4751659"
click at [206, 379] on p "4751661" at bounding box center [235, 384] width 84 height 11
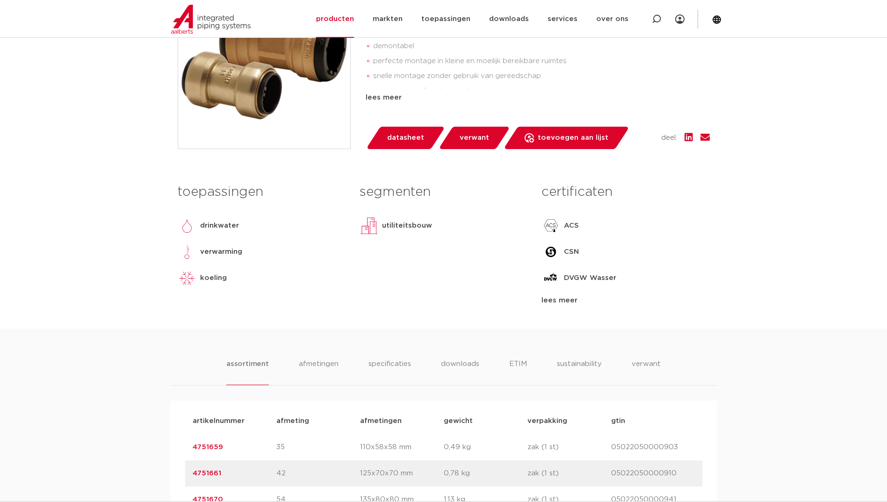
scroll to position [327, 0]
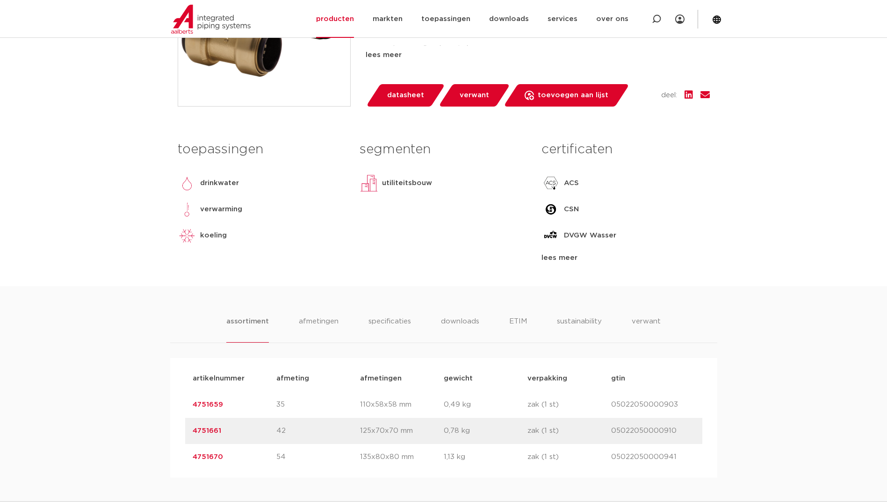
click at [207, 404] on link "4751659" at bounding box center [208, 404] width 30 height 7
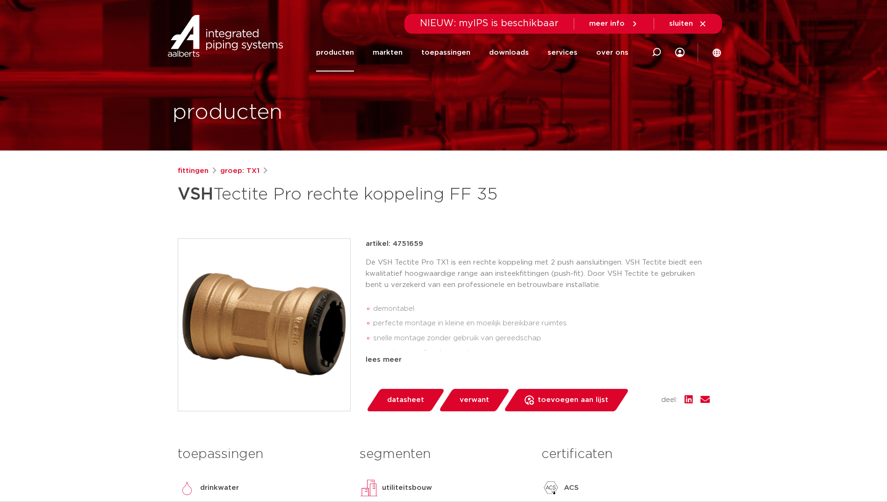
click at [255, 322] on img at bounding box center [264, 325] width 172 height 172
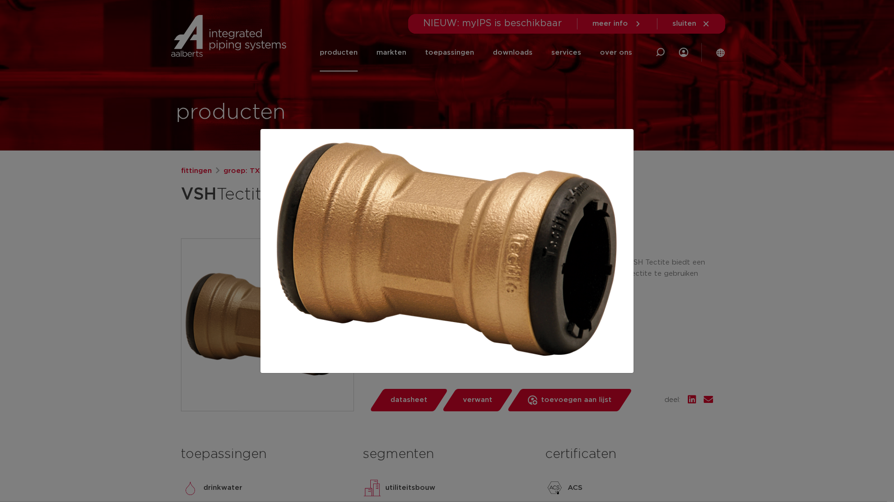
click at [178, 380] on div at bounding box center [447, 251] width 894 height 502
